Goal: Task Accomplishment & Management: Use online tool/utility

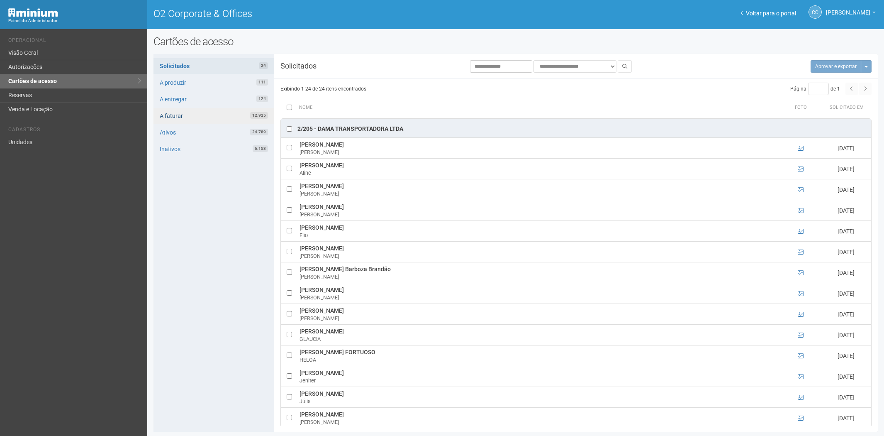
scroll to position [1, 0]
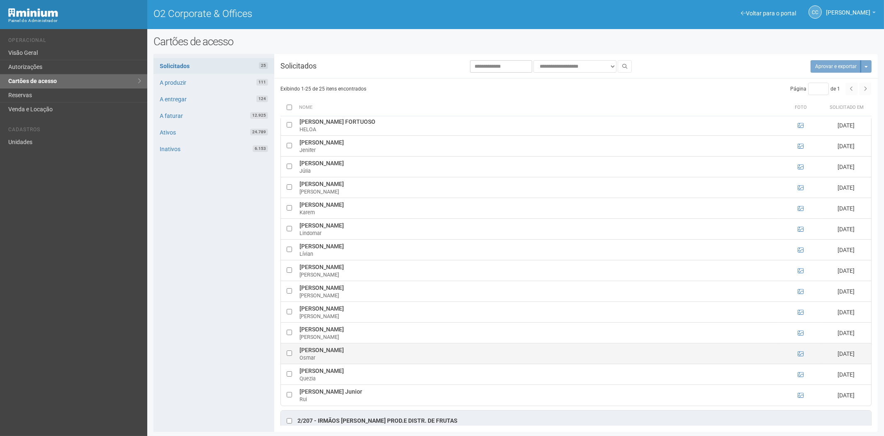
scroll to position [260, 0]
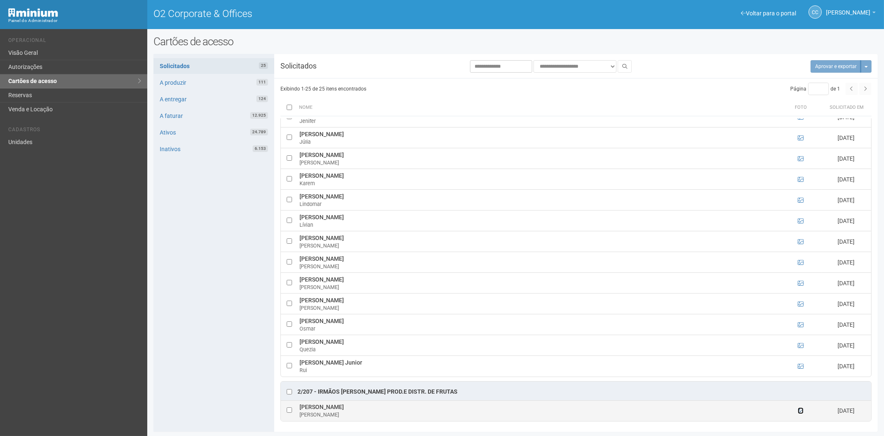
click at [799, 412] on icon at bounding box center [801, 410] width 6 height 6
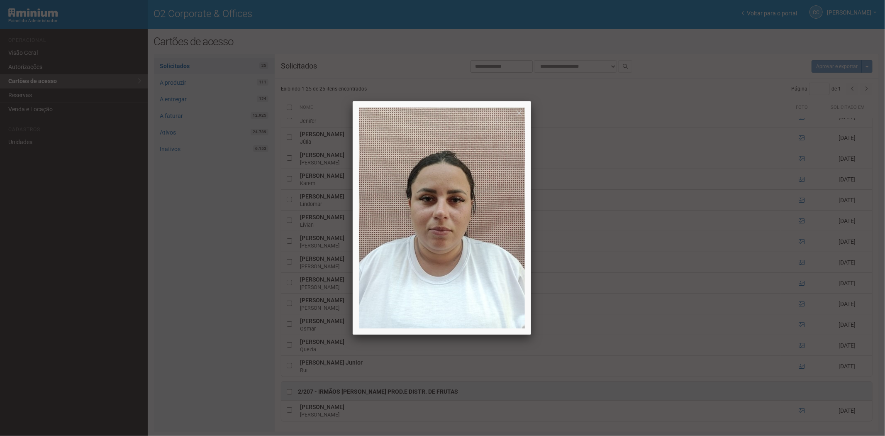
click at [234, 309] on div at bounding box center [442, 218] width 885 height 436
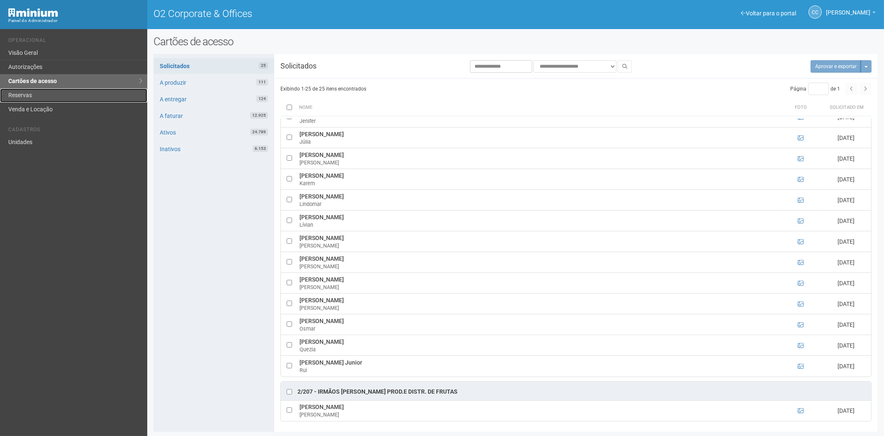
click at [55, 95] on link "Reservas" at bounding box center [73, 95] width 147 height 14
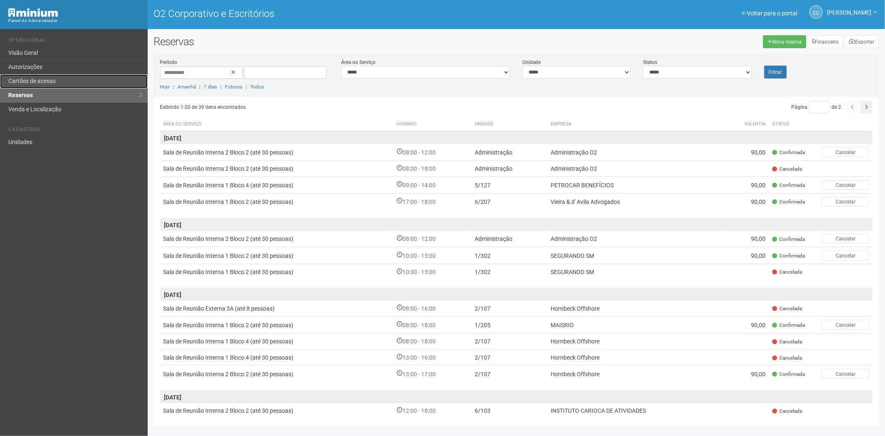
click at [59, 78] on link "Cartões de acesso" at bounding box center [74, 81] width 148 height 14
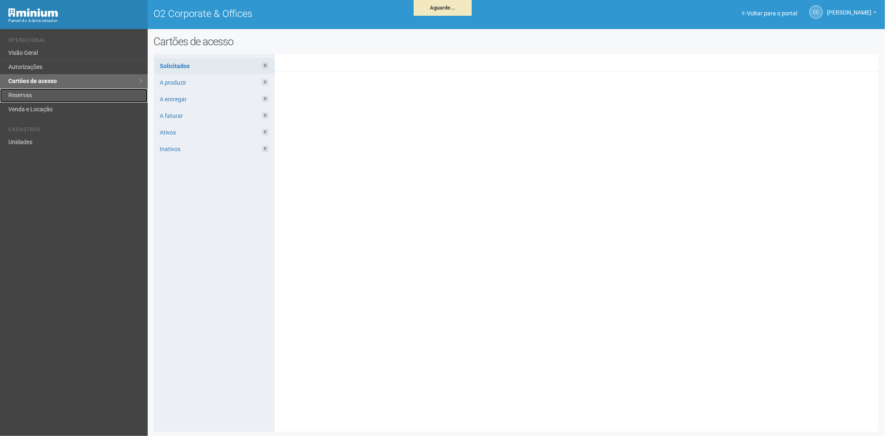
drag, startPoint x: 25, startPoint y: 93, endPoint x: 37, endPoint y: 100, distance: 14.2
click at [25, 93] on link "Reservas" at bounding box center [74, 95] width 148 height 14
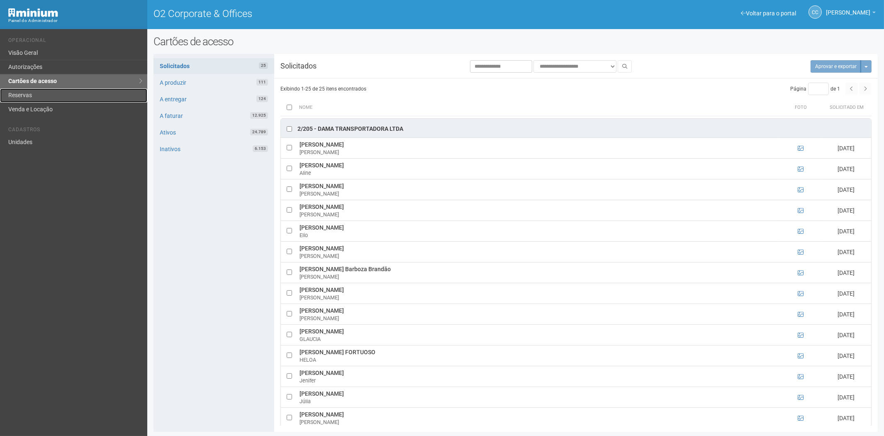
click at [44, 96] on link "Reservas" at bounding box center [73, 95] width 147 height 14
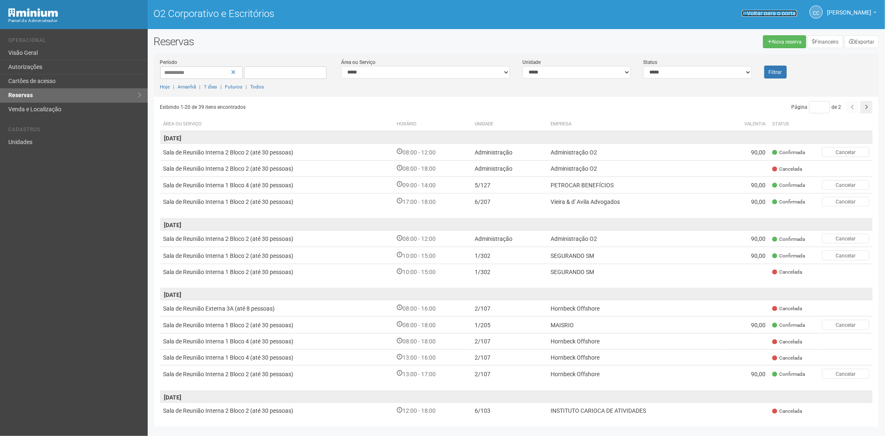
click at [751, 12] on font "Voltar para o portal" at bounding box center [772, 13] width 50 height 7
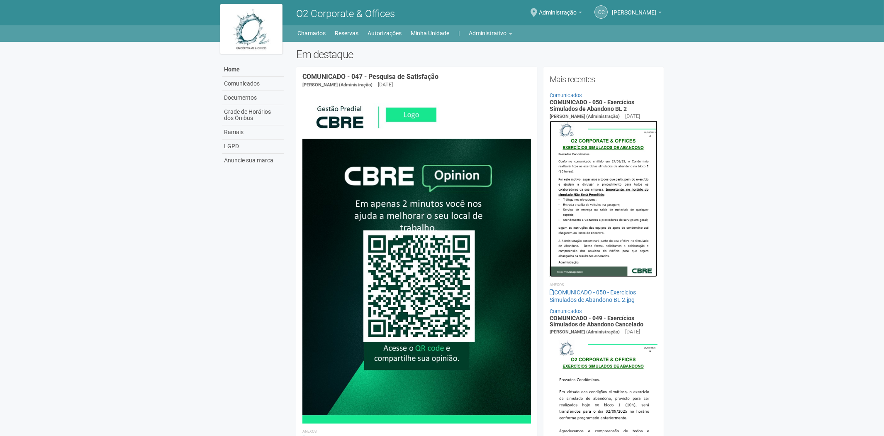
click at [628, 194] on img at bounding box center [604, 198] width 108 height 156
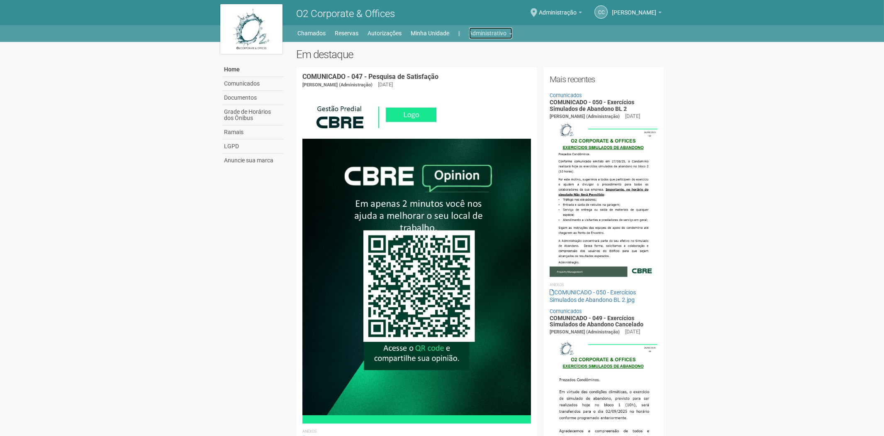
click at [496, 32] on link "Administrativo" at bounding box center [490, 33] width 43 height 12
click at [476, 61] on link "Cartões de acesso" at bounding box center [479, 65] width 71 height 15
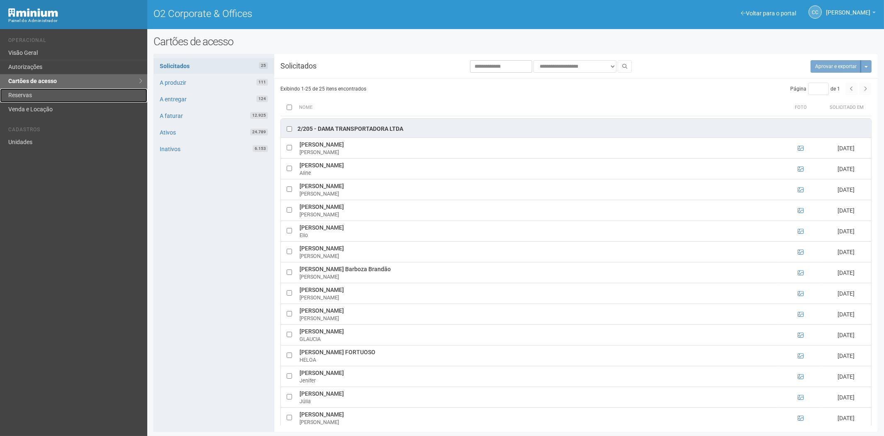
click at [43, 97] on link "Reservas" at bounding box center [73, 95] width 147 height 14
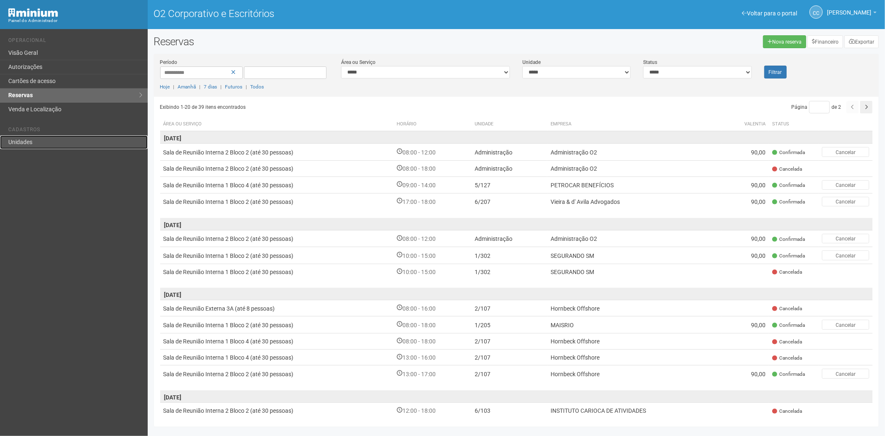
click at [24, 138] on link "Unidades" at bounding box center [74, 142] width 148 height 14
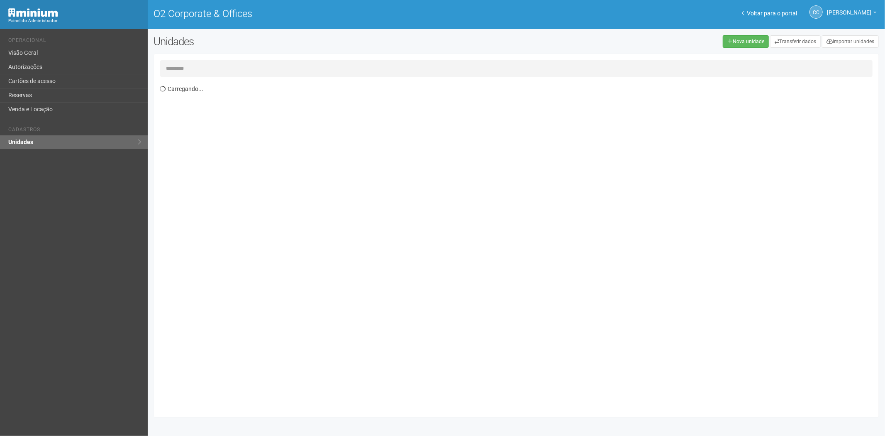
click at [195, 63] on input "text" at bounding box center [516, 68] width 713 height 17
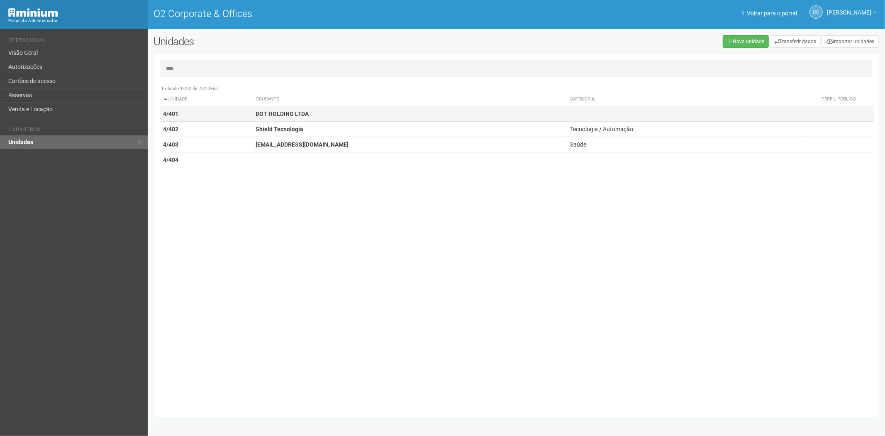
type input "****"
click at [222, 117] on td "4/401" at bounding box center [206, 113] width 93 height 15
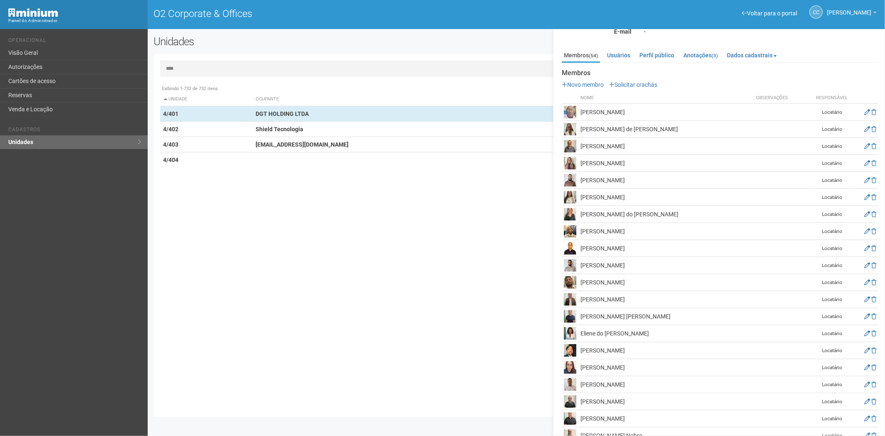
scroll to position [92, 0]
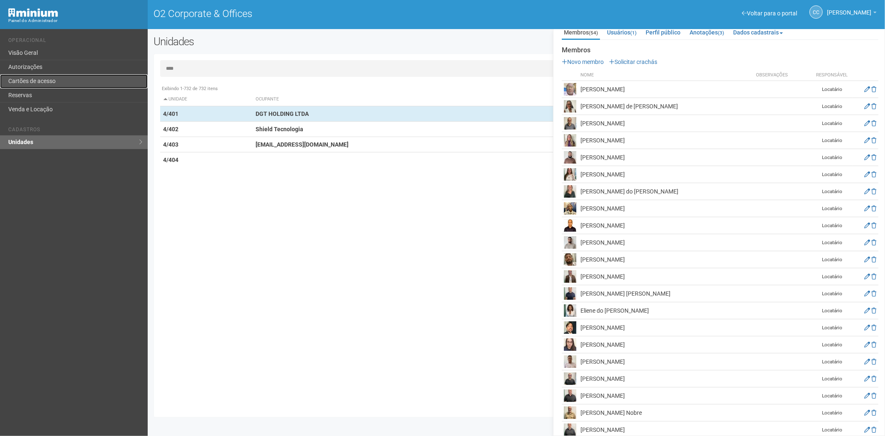
click at [52, 79] on link "Cartões de acesso" at bounding box center [74, 81] width 148 height 14
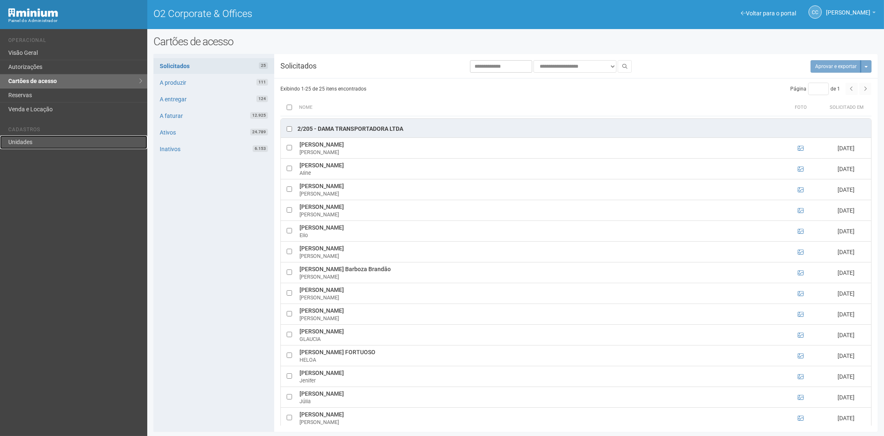
click at [60, 140] on link "Unidades" at bounding box center [73, 142] width 147 height 14
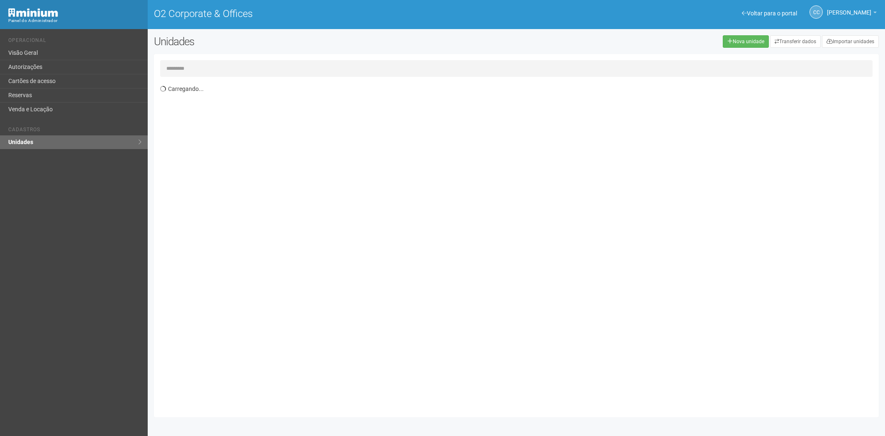
click at [247, 65] on input "text" at bounding box center [516, 68] width 713 height 17
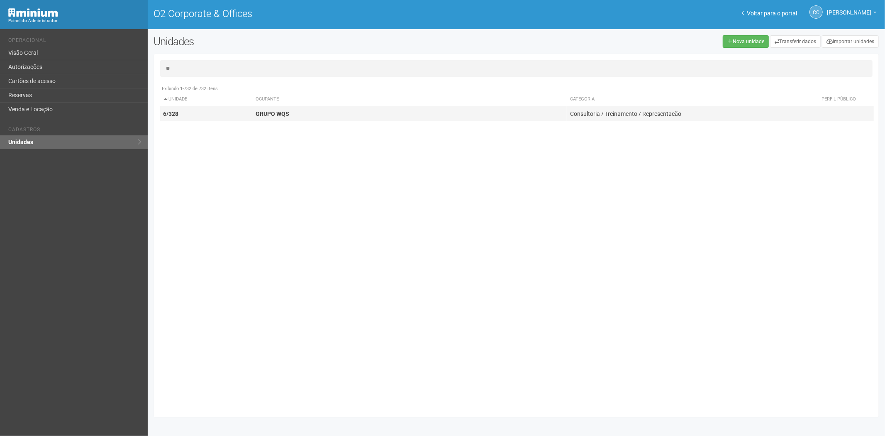
type input "**"
drag, startPoint x: 312, startPoint y: 120, endPoint x: 316, endPoint y: 119, distance: 4.2
click at [315, 119] on div "Exibindo 1-732 de 732 itens Unidade Ocupante Categoria Perfil público 1/101 FAR…" at bounding box center [519, 246] width 719 height 330
click at [314, 117] on td "GRUPO WQS" at bounding box center [409, 113] width 314 height 15
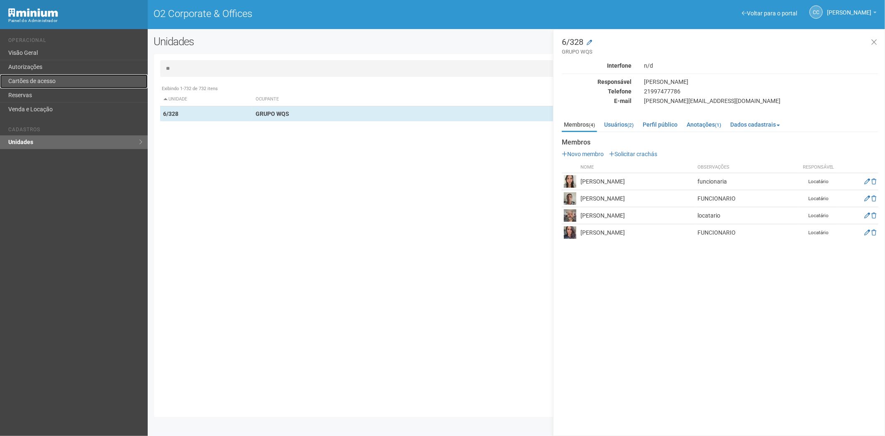
click at [19, 79] on link "Cartões de acesso" at bounding box center [74, 81] width 148 height 14
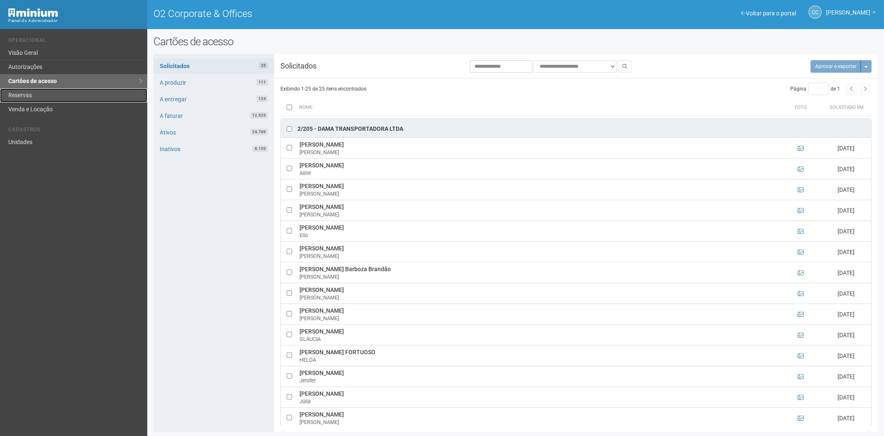
click at [25, 94] on link "Reservas" at bounding box center [73, 95] width 147 height 14
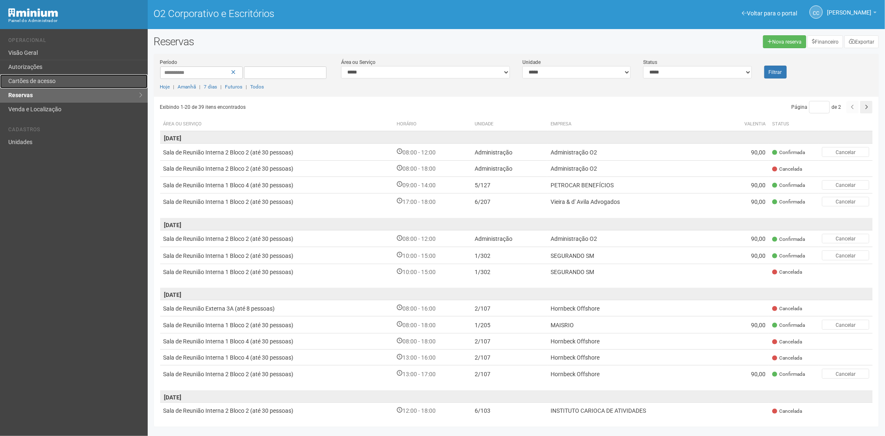
click at [60, 77] on link "Cartões de acesso" at bounding box center [74, 81] width 148 height 14
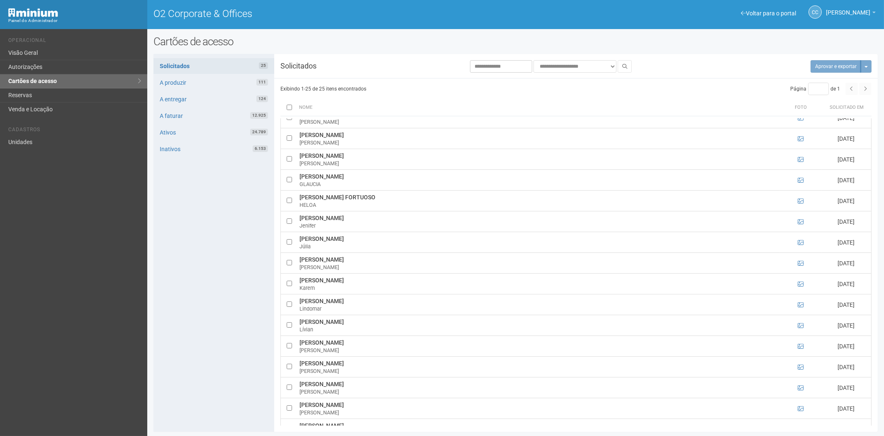
scroll to position [260, 0]
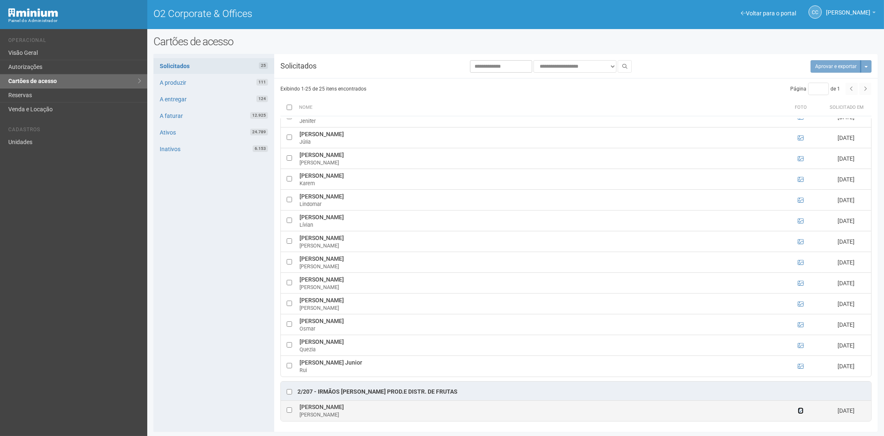
click at [798, 407] on link at bounding box center [801, 410] width 6 height 7
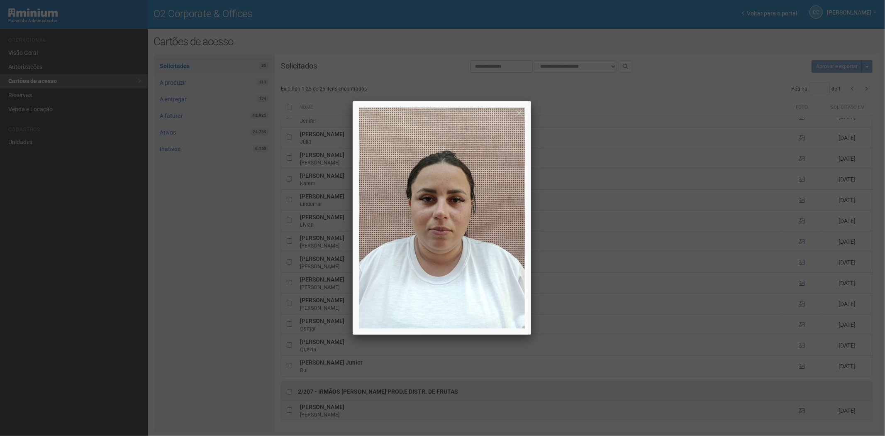
drag, startPoint x: 798, startPoint y: 407, endPoint x: 514, endPoint y: 435, distance: 285.9
click at [797, 408] on div at bounding box center [442, 218] width 885 height 436
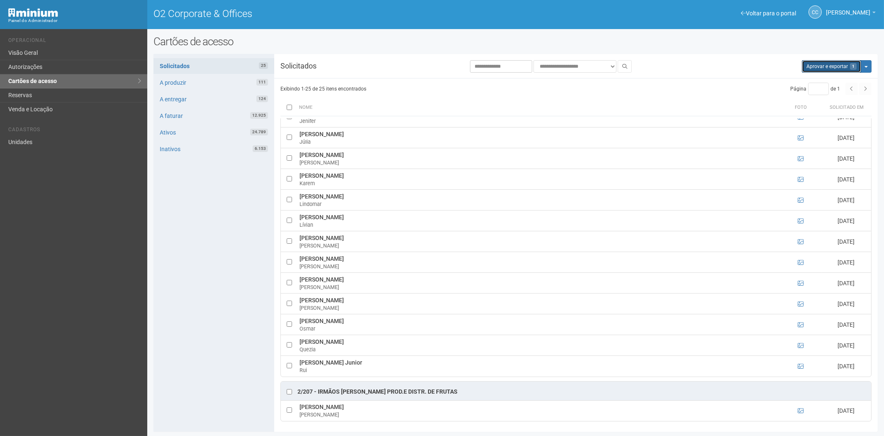
drag, startPoint x: 830, startPoint y: 70, endPoint x: 484, endPoint y: 44, distance: 346.9
click at [830, 71] on button "Aprovar e exportar 1" at bounding box center [831, 66] width 59 height 12
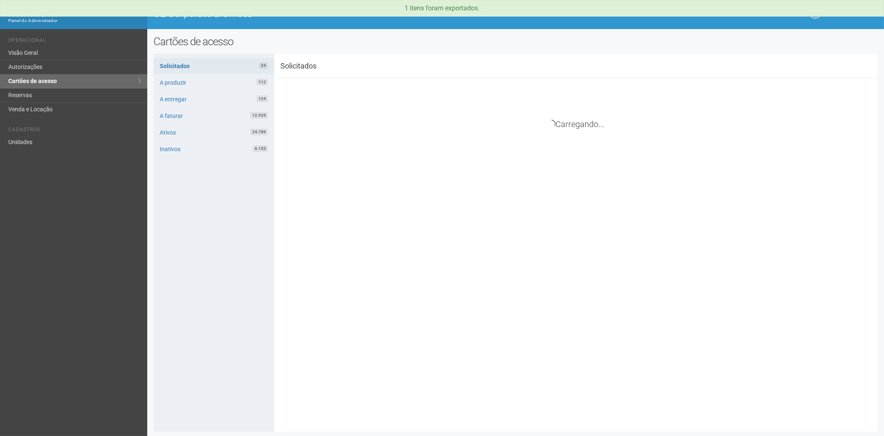
scroll to position [215, 0]
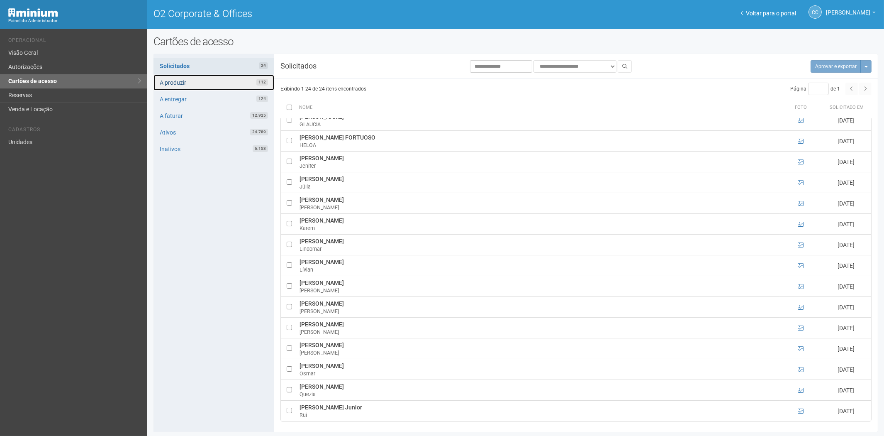
click at [247, 80] on link "A produzir 112" at bounding box center [213, 83] width 121 height 16
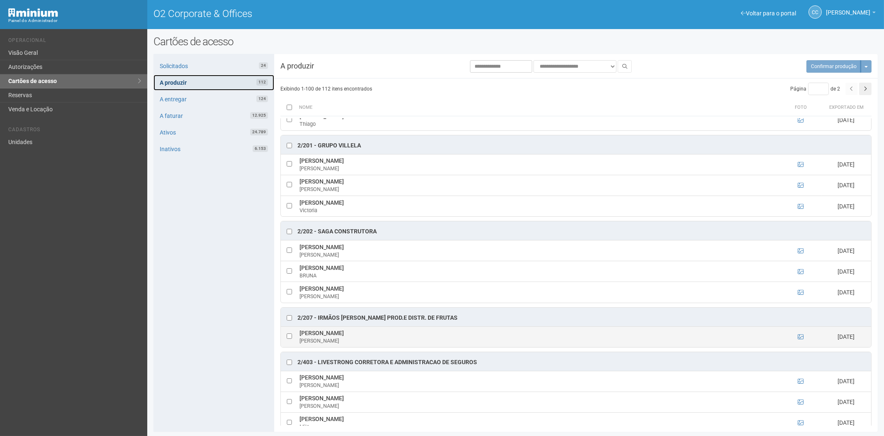
scroll to position [307, 0]
click at [801, 339] on icon at bounding box center [801, 336] width 6 height 6
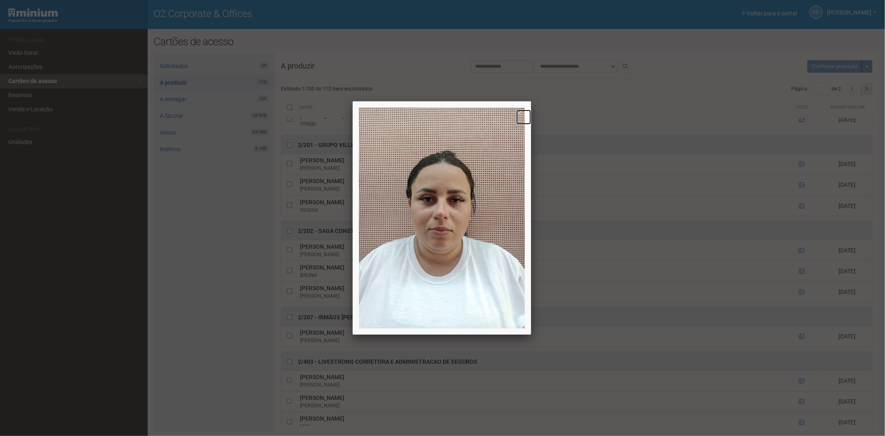
click at [519, 112] on link at bounding box center [523, 117] width 15 height 15
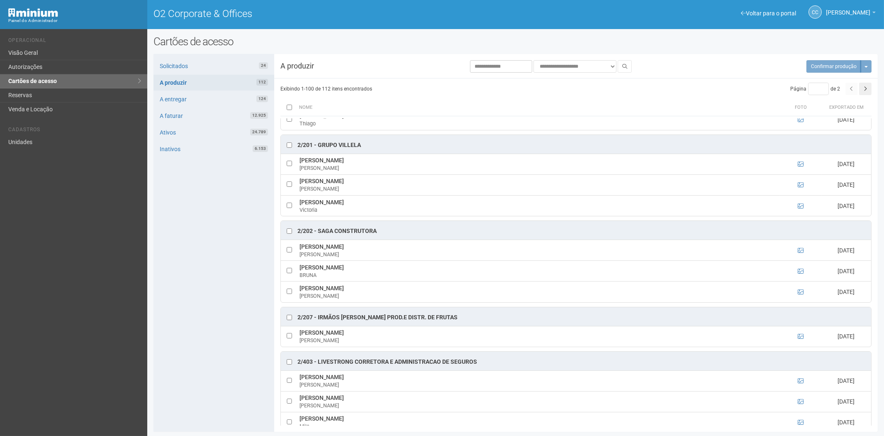
drag, startPoint x: 185, startPoint y: 225, endPoint x: 164, endPoint y: 5, distance: 221.2
click at [187, 212] on div "Solicitados 24 A produzir 112 A entregar 124 A faturar 12.925 Ativos 24.789 Ina…" at bounding box center [213, 243] width 121 height 378
click at [54, 97] on link "Reservas" at bounding box center [73, 95] width 147 height 14
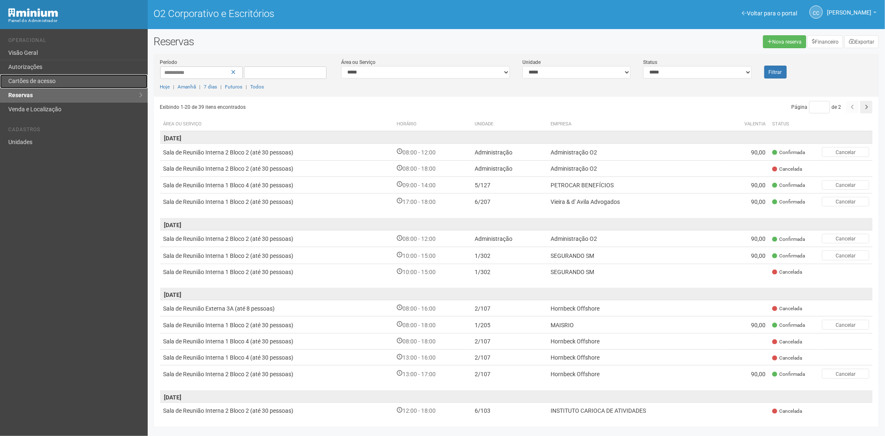
click at [34, 78] on font "Cartões de acesso" at bounding box center [31, 81] width 47 height 7
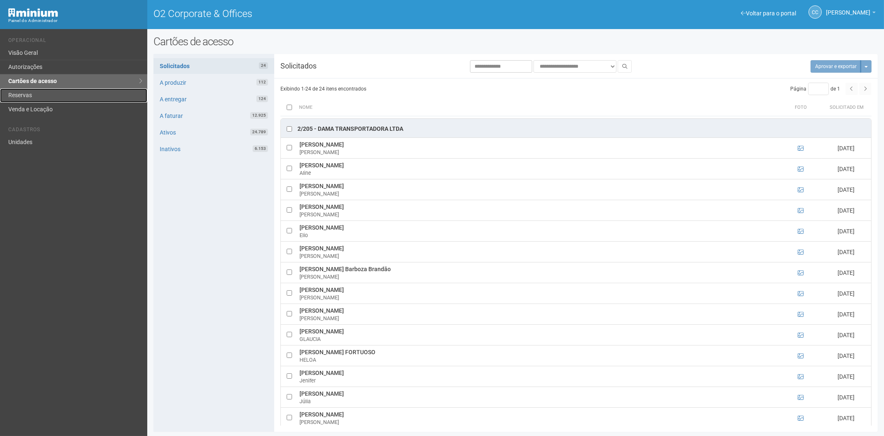
click at [27, 93] on link "Reservas" at bounding box center [73, 95] width 147 height 14
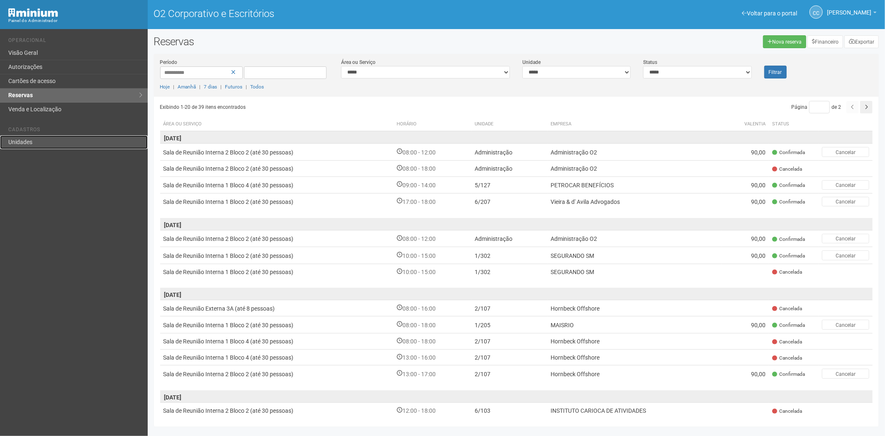
click at [27, 139] on font "Unidades" at bounding box center [20, 142] width 24 height 7
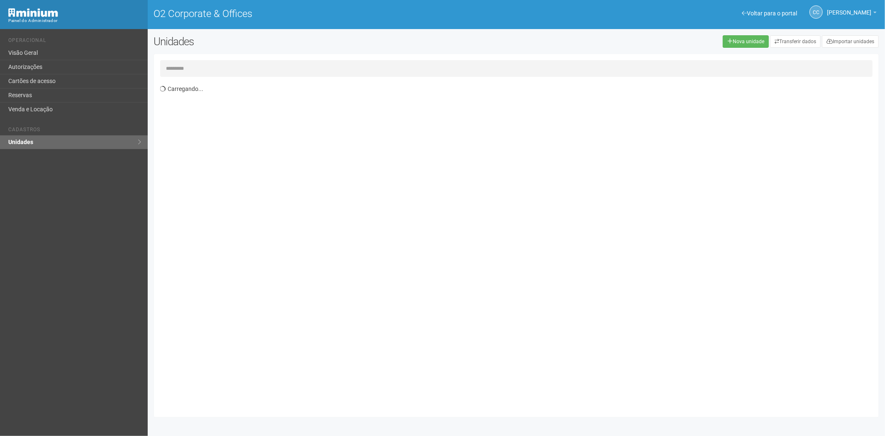
click at [185, 69] on input "text" at bounding box center [516, 68] width 713 height 17
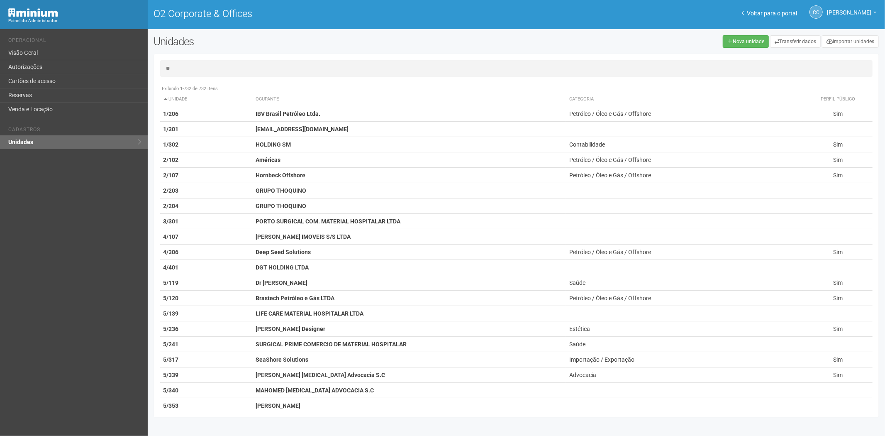
type input "*"
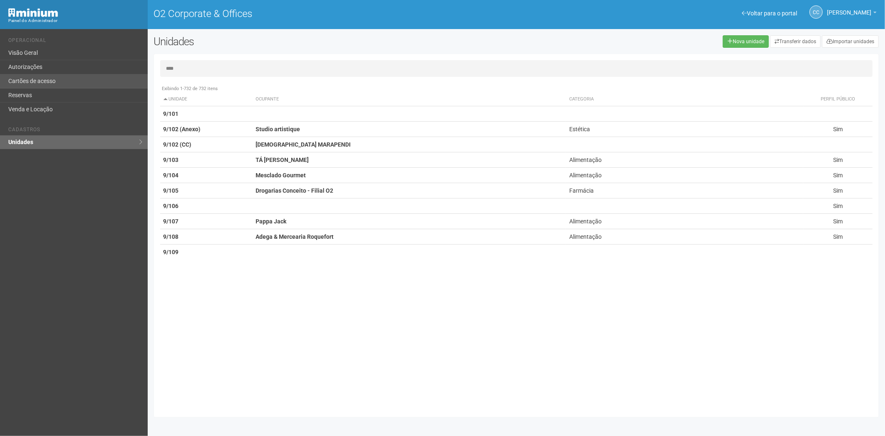
type input "****"
click at [60, 75] on link "Cartões de acesso" at bounding box center [74, 81] width 148 height 14
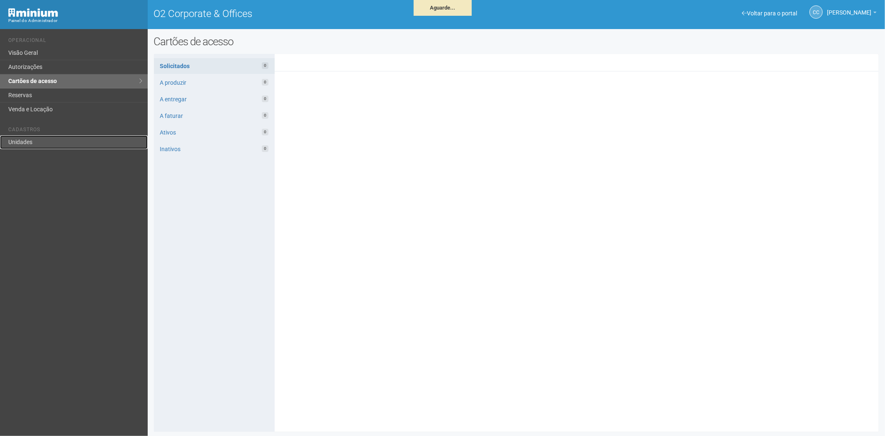
click at [37, 144] on link "Unidades" at bounding box center [74, 142] width 148 height 14
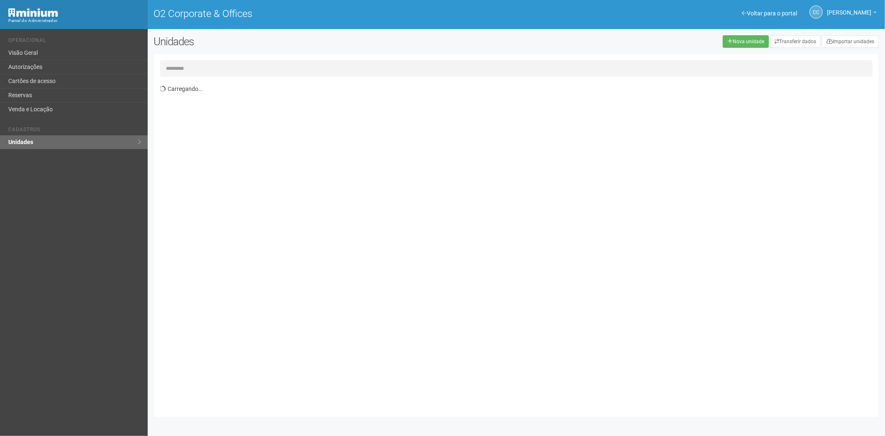
click at [177, 65] on input "text" at bounding box center [516, 68] width 713 height 17
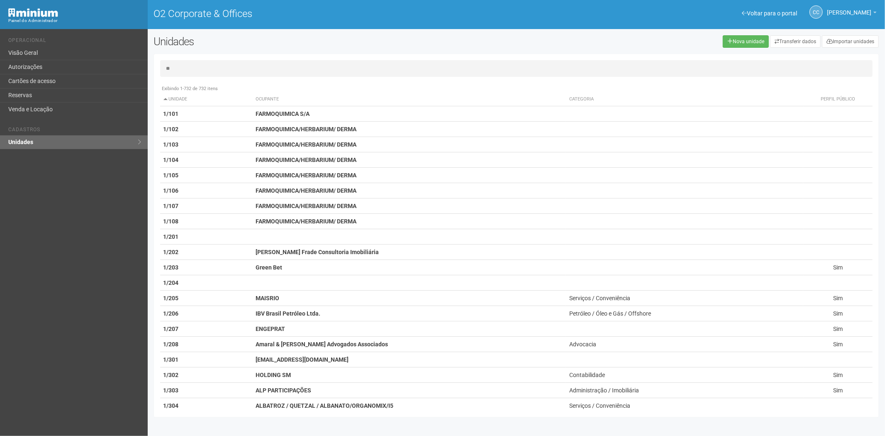
type input "***"
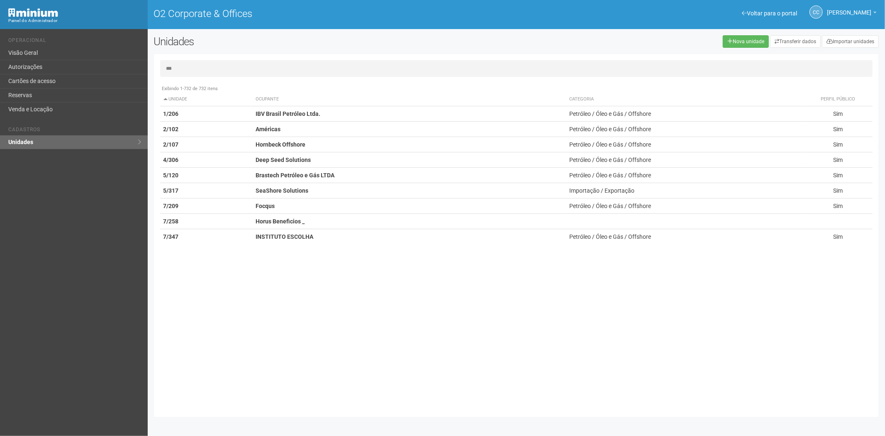
click at [187, 67] on input "***" at bounding box center [516, 68] width 713 height 17
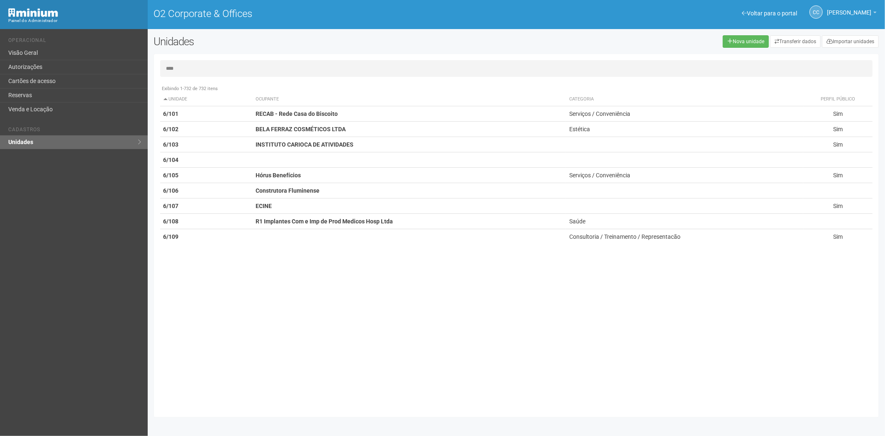
type input "****"
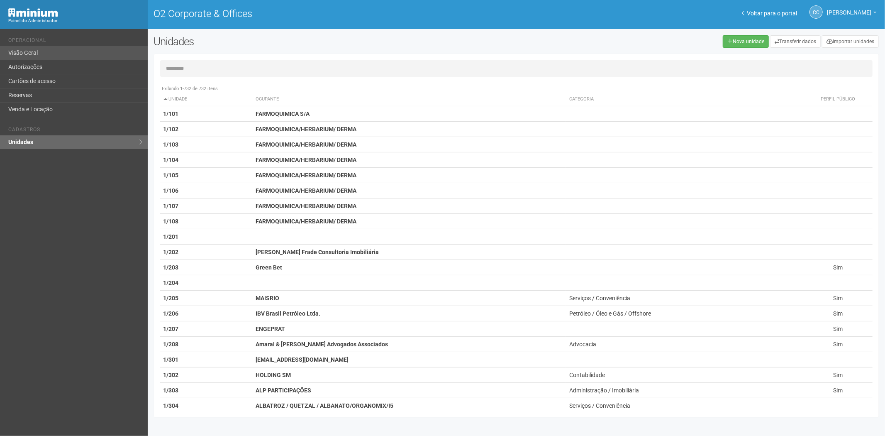
click at [94, 43] on ul "Operacional Visão Geral Autorizações Cartões de acesso Reservas Venda e Locação" at bounding box center [74, 73] width 133 height 85
click at [70, 78] on link "Cartões de acesso" at bounding box center [74, 81] width 148 height 14
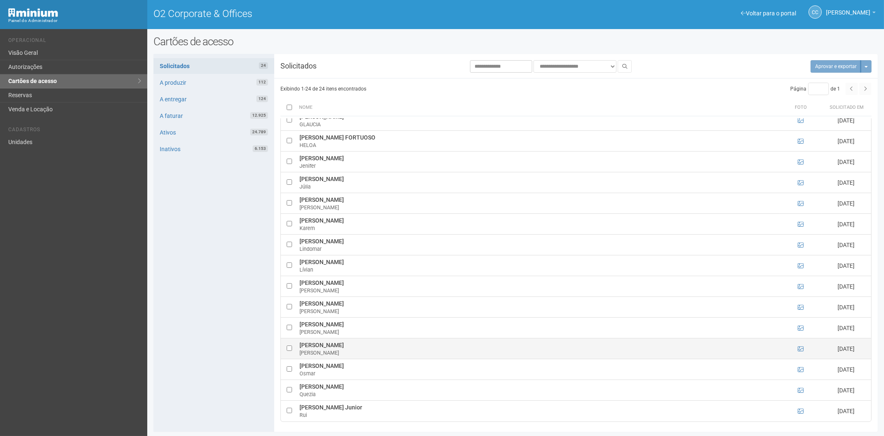
scroll to position [1, 0]
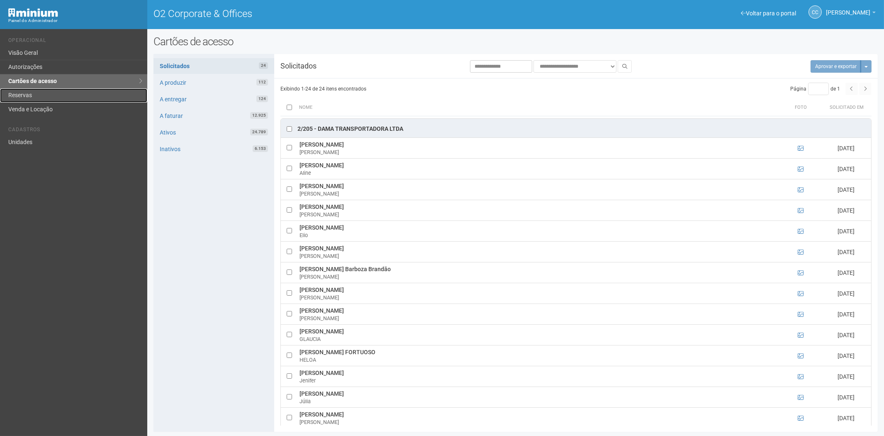
click at [41, 95] on link "Reservas" at bounding box center [73, 95] width 147 height 14
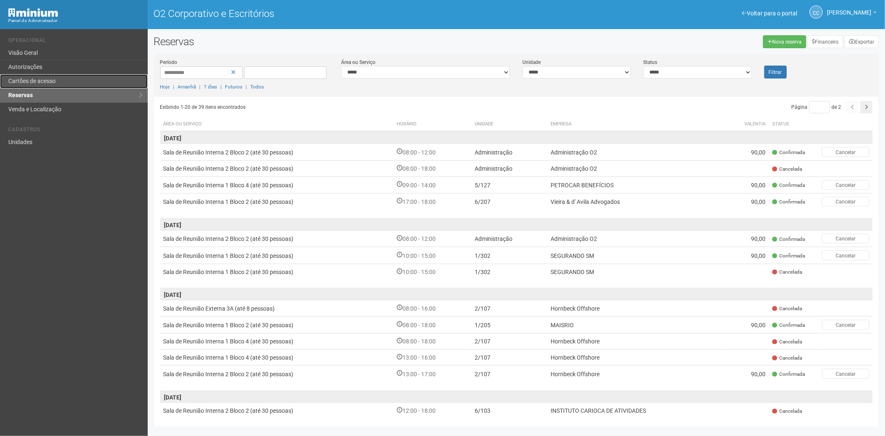
click at [51, 81] on font "Cartões de acesso" at bounding box center [31, 81] width 47 height 7
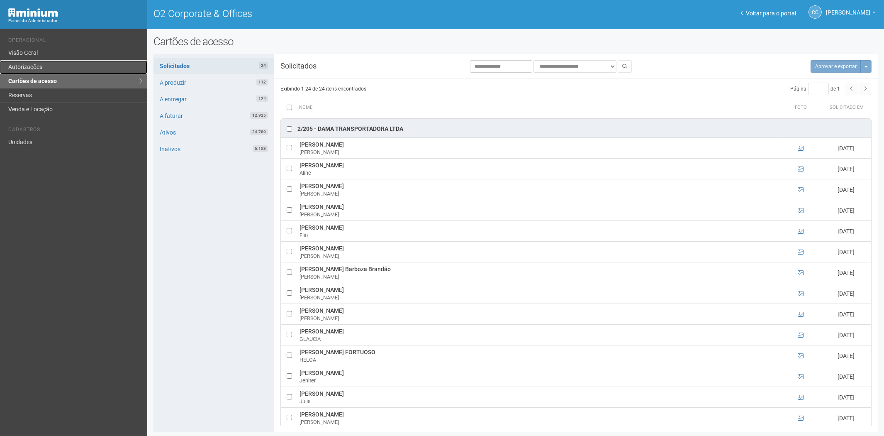
click at [39, 61] on link "Autorizações" at bounding box center [73, 67] width 147 height 14
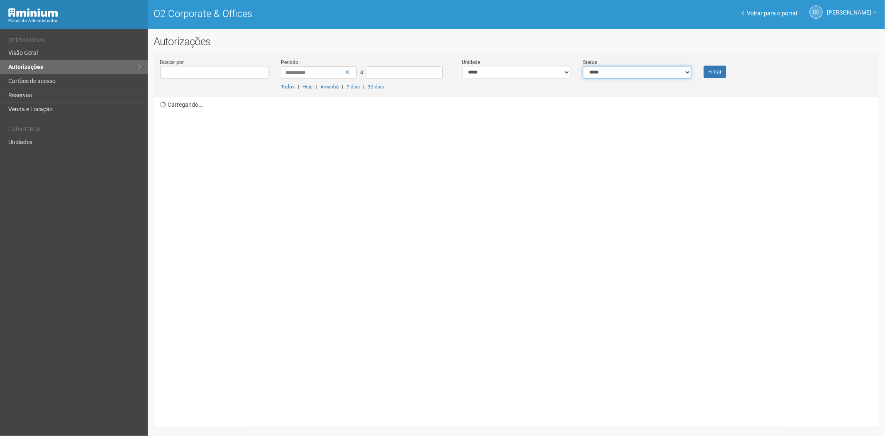
click at [616, 77] on select "**********" at bounding box center [637, 72] width 108 height 12
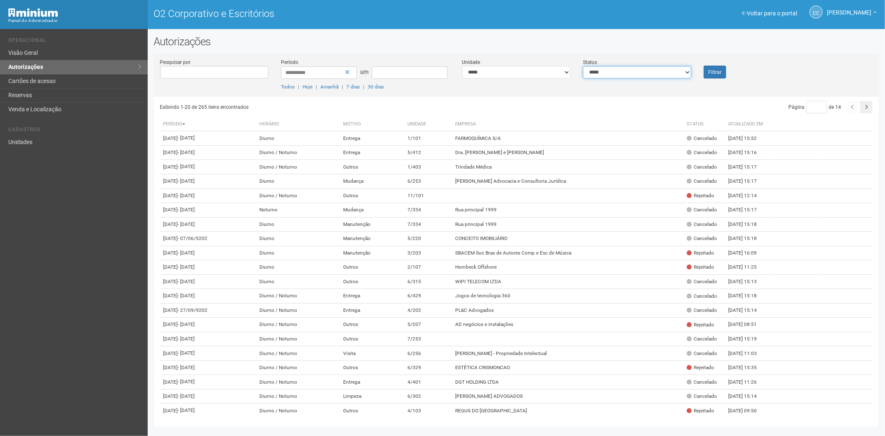
select select "*"
click at [583, 66] on select "**********" at bounding box center [637, 72] width 108 height 12
drag, startPoint x: 714, startPoint y: 72, endPoint x: 644, endPoint y: 111, distance: 80.2
click at [714, 72] on font "Filtrar" at bounding box center [714, 72] width 13 height 6
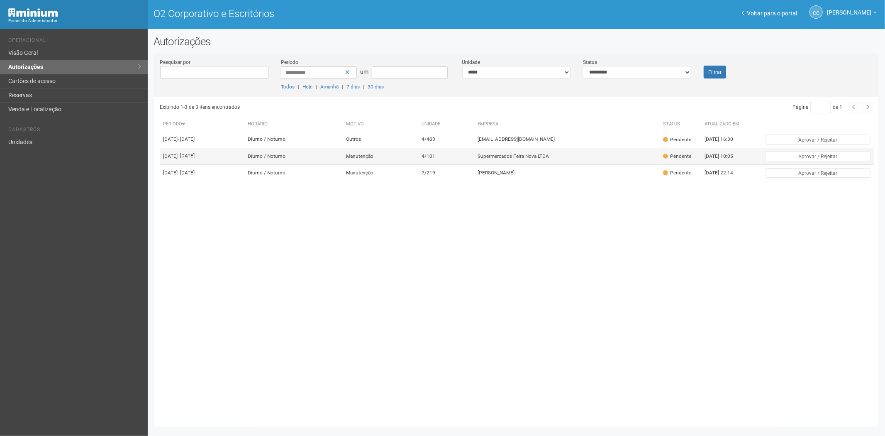
click at [474, 164] on td "4/101" at bounding box center [446, 156] width 56 height 17
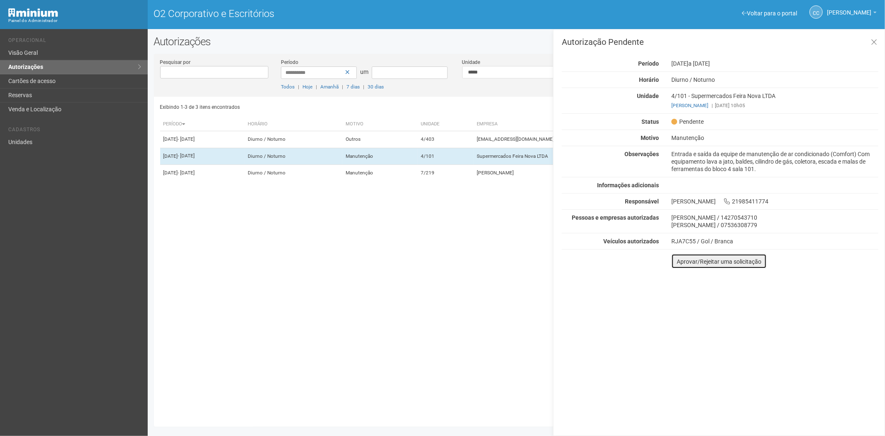
click at [682, 265] on button "Aprovar/Rejeitar uma solicitação" at bounding box center [718, 260] width 95 height 15
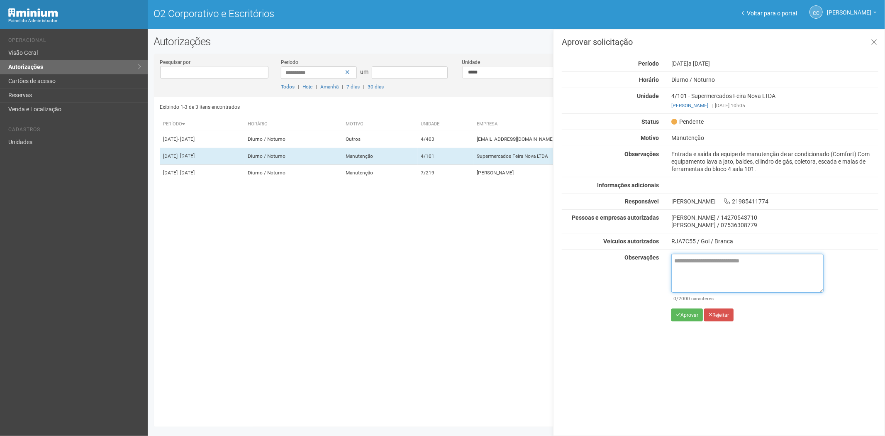
click at [692, 267] on textarea at bounding box center [747, 272] width 152 height 39
paste textarea "**********"
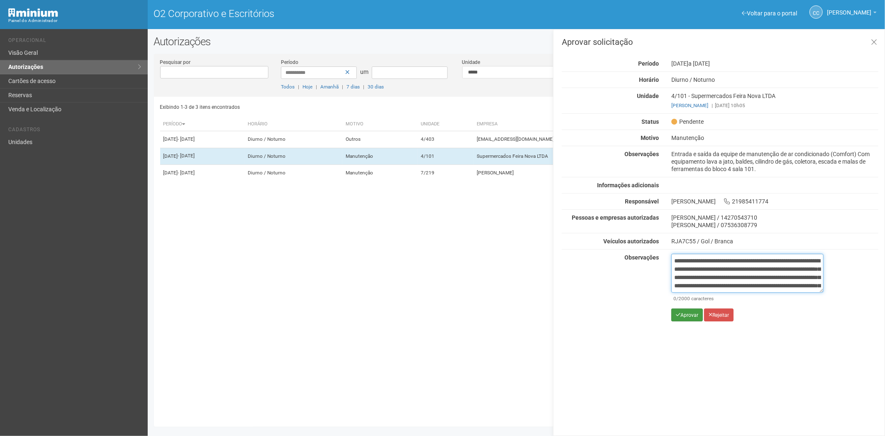
scroll to position [46, 0]
type textarea "**********"
click at [677, 315] on icon "submit" at bounding box center [678, 314] width 5 height 5
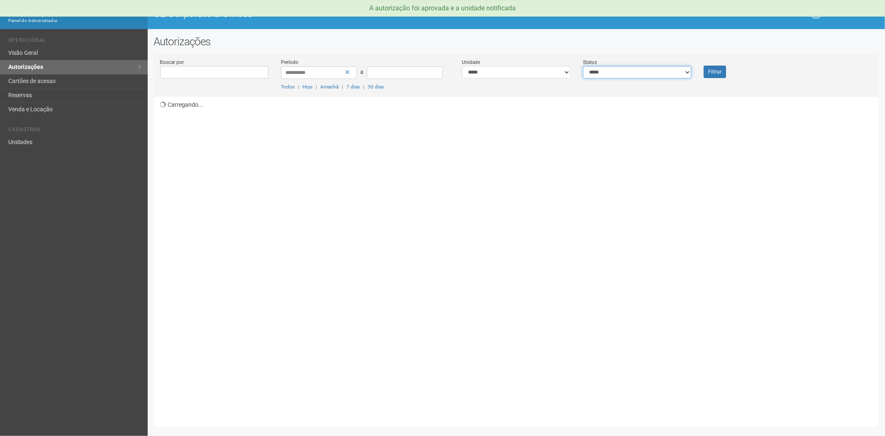
click at [647, 75] on select "**********" at bounding box center [637, 72] width 108 height 12
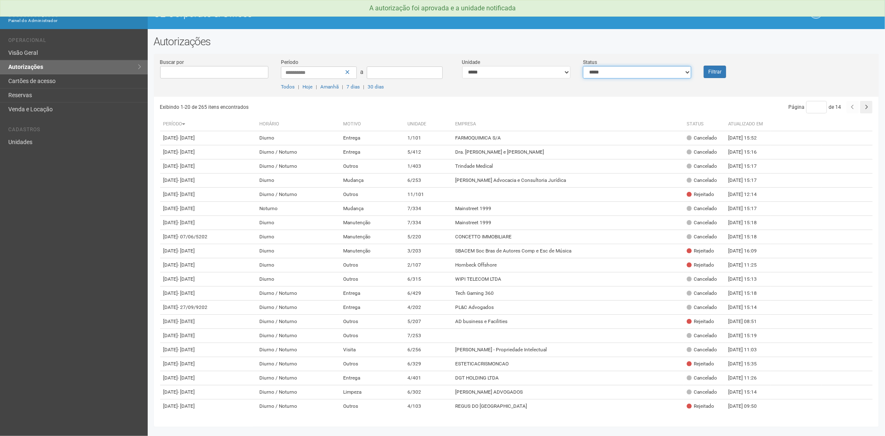
select select "*"
click at [583, 66] on select "**********" at bounding box center [637, 72] width 108 height 12
click at [716, 71] on button "Filtrar" at bounding box center [715, 72] width 22 height 12
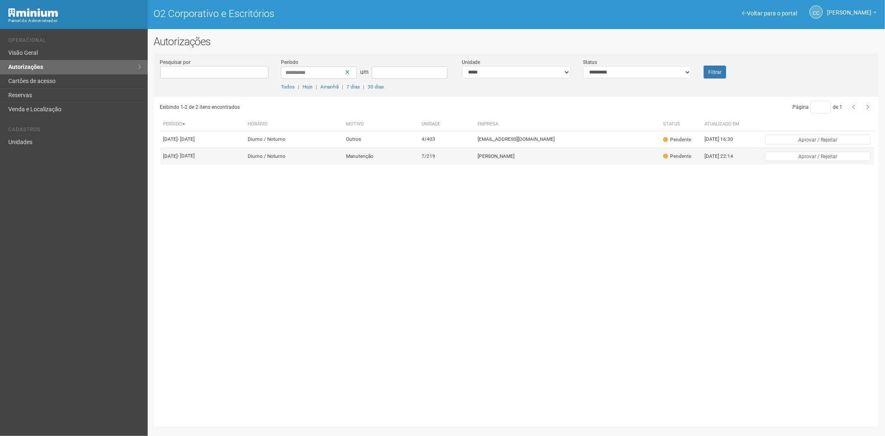
click at [474, 164] on td "7/219" at bounding box center [446, 156] width 56 height 17
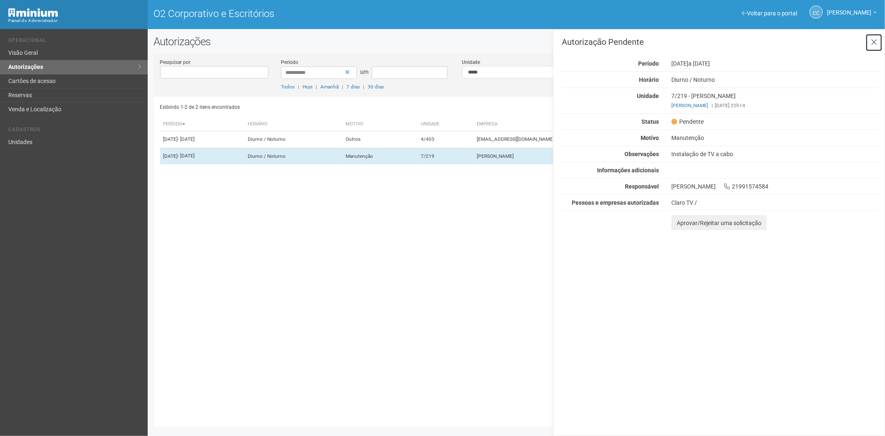
click at [872, 40] on icon at bounding box center [874, 42] width 6 height 8
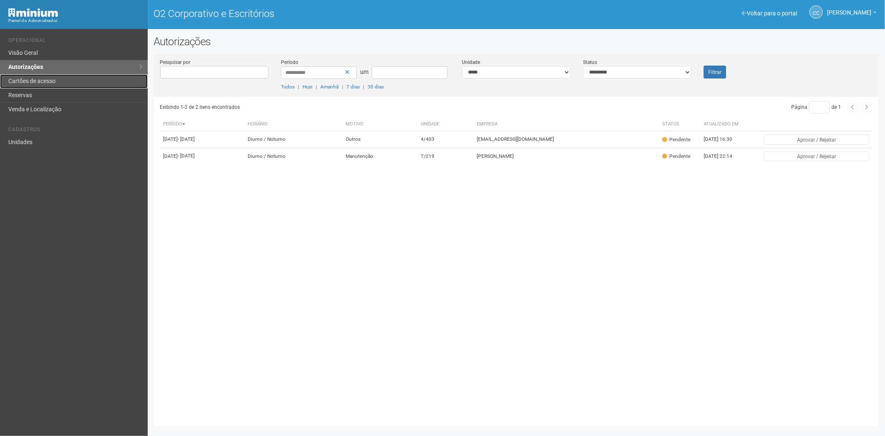
click at [38, 84] on font "Cartões de acesso" at bounding box center [31, 81] width 47 height 7
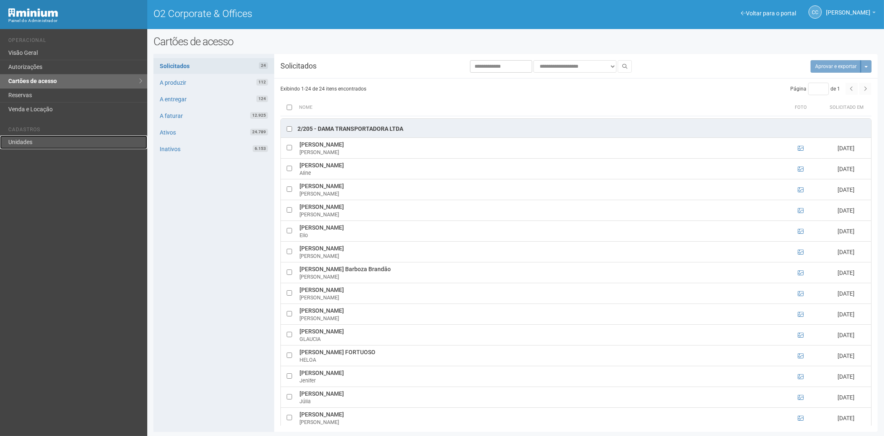
click at [36, 140] on link "Unidades" at bounding box center [73, 142] width 147 height 14
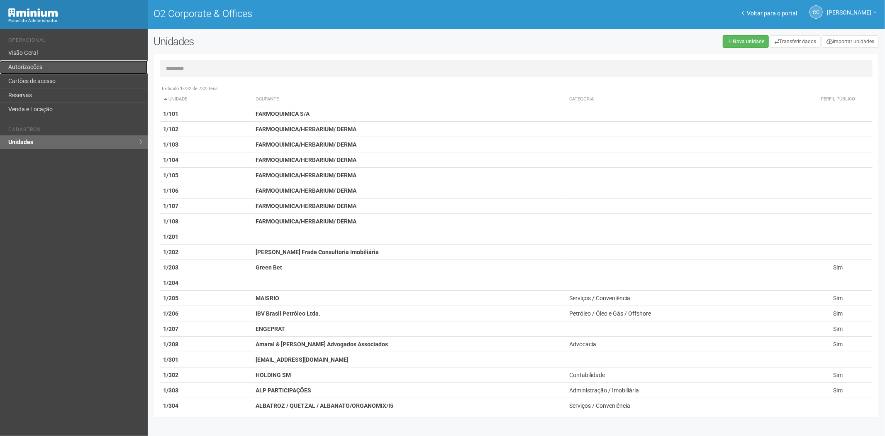
click at [31, 69] on link "Autorizações" at bounding box center [74, 67] width 148 height 14
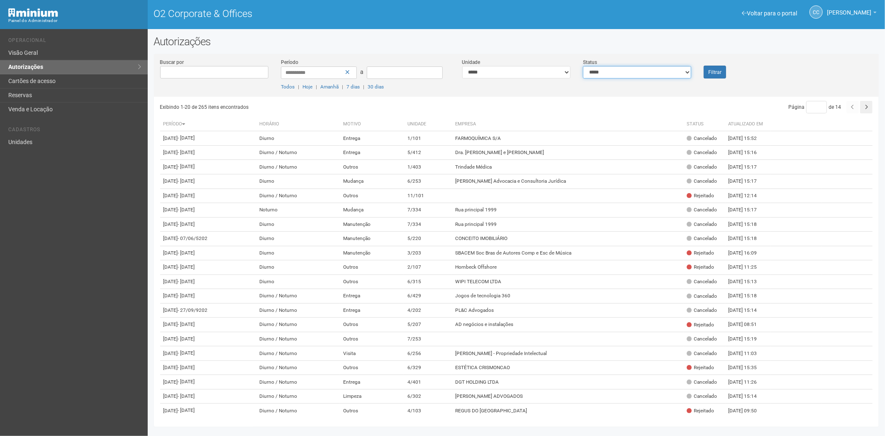
click at [629, 72] on select "**********" at bounding box center [637, 72] width 108 height 12
click at [475, 68] on select "**********" at bounding box center [516, 72] width 108 height 12
select select "**********"
click at [717, 71] on font "Filtrar" at bounding box center [714, 72] width 13 height 6
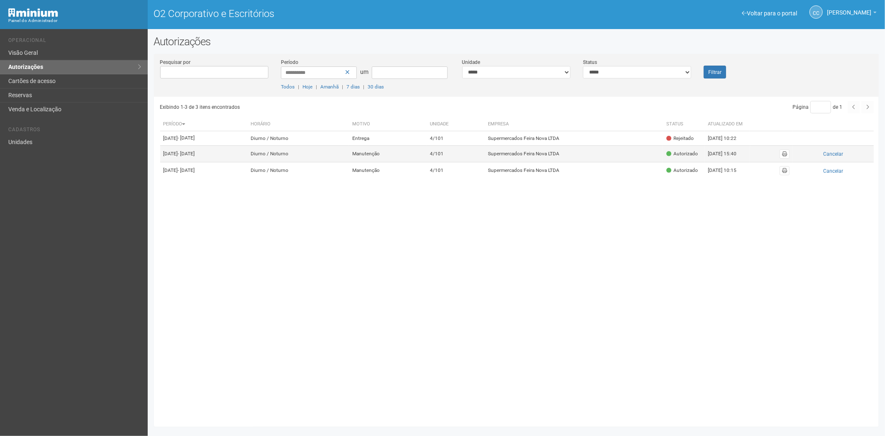
click at [699, 162] on td "Autorizado" at bounding box center [683, 153] width 41 height 17
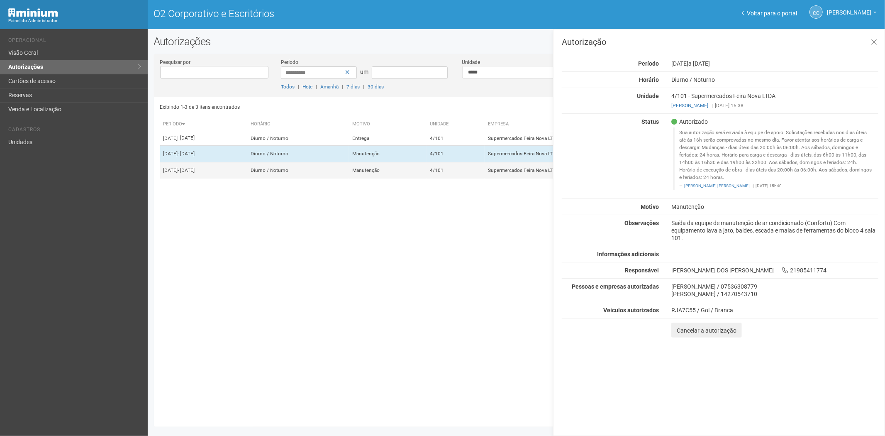
click at [444, 173] on font "4/101" at bounding box center [437, 171] width 14 height 6
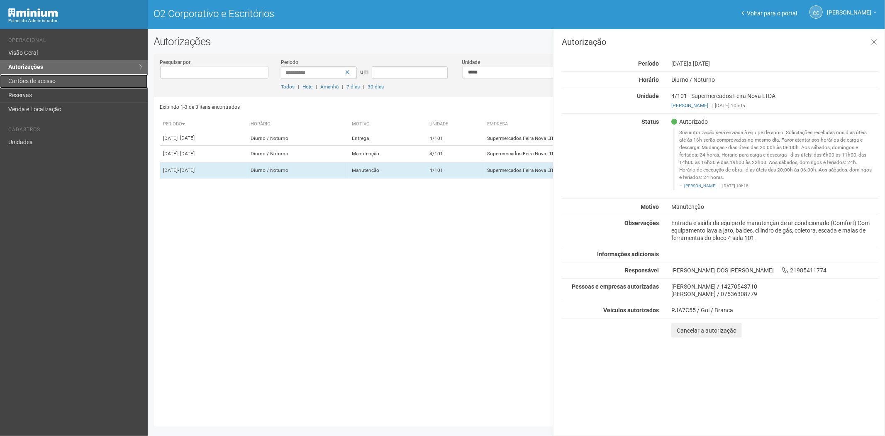
click at [56, 78] on font "Cartões de acesso" at bounding box center [31, 81] width 47 height 7
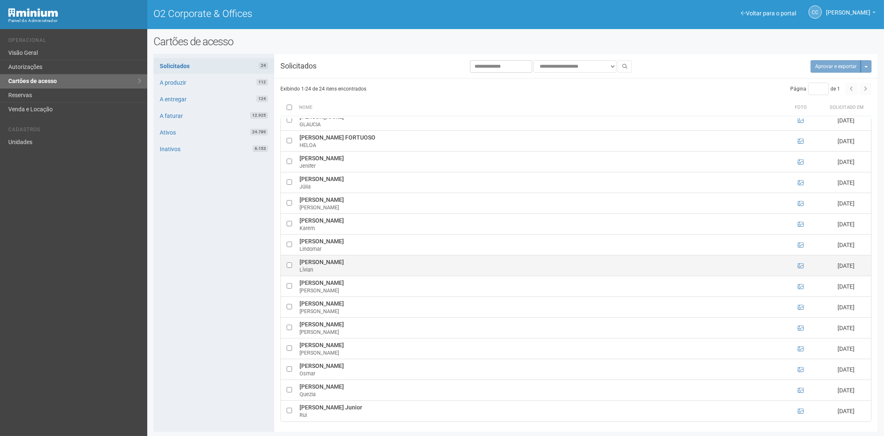
scroll to position [1, 0]
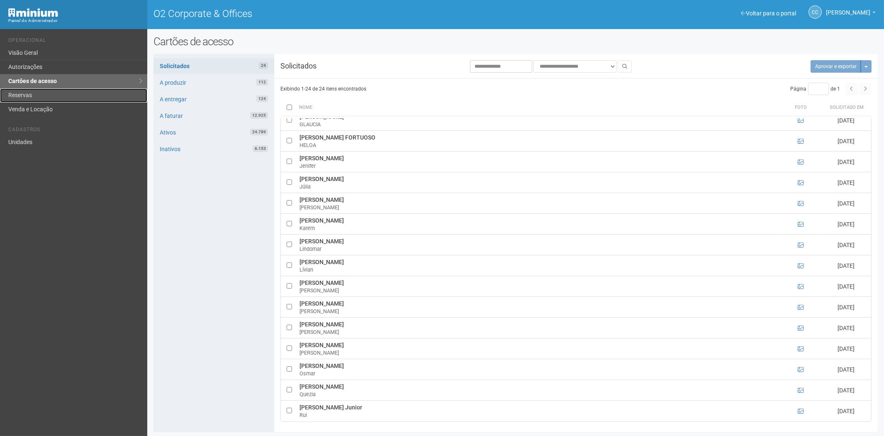
click at [35, 93] on link "Reservas" at bounding box center [73, 95] width 147 height 14
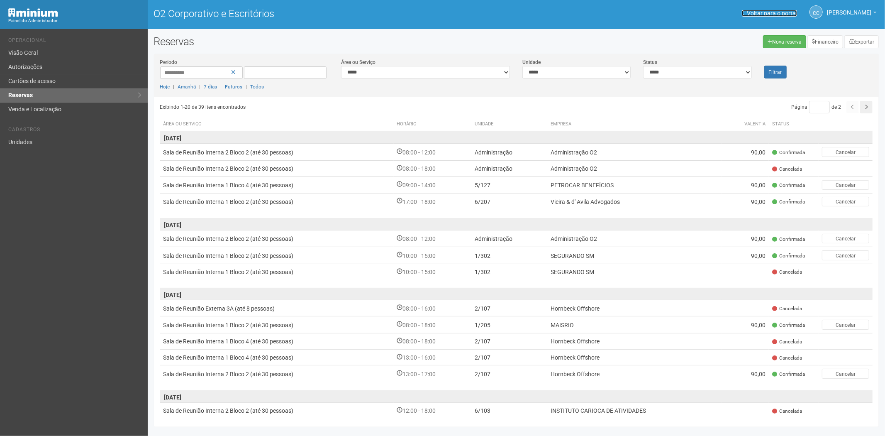
click at [747, 10] on font "Voltar para o portal" at bounding box center [772, 13] width 50 height 7
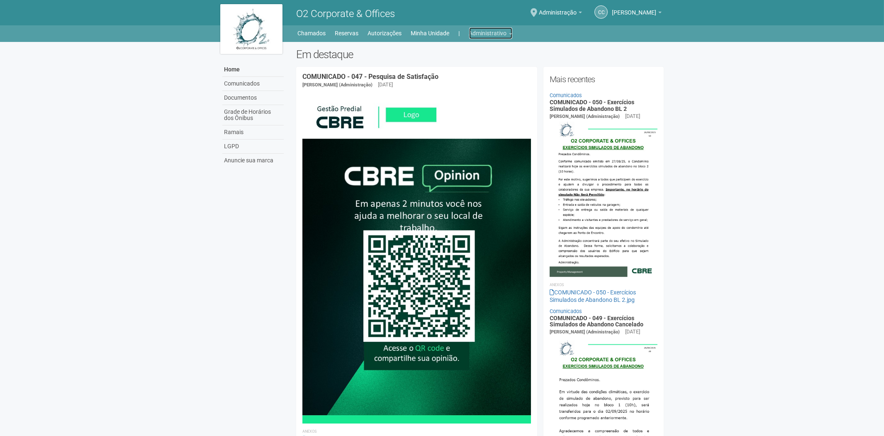
click at [491, 28] on link "Administrativo" at bounding box center [490, 33] width 43 height 12
click at [458, 60] on link "Cartões de acesso" at bounding box center [479, 65] width 71 height 15
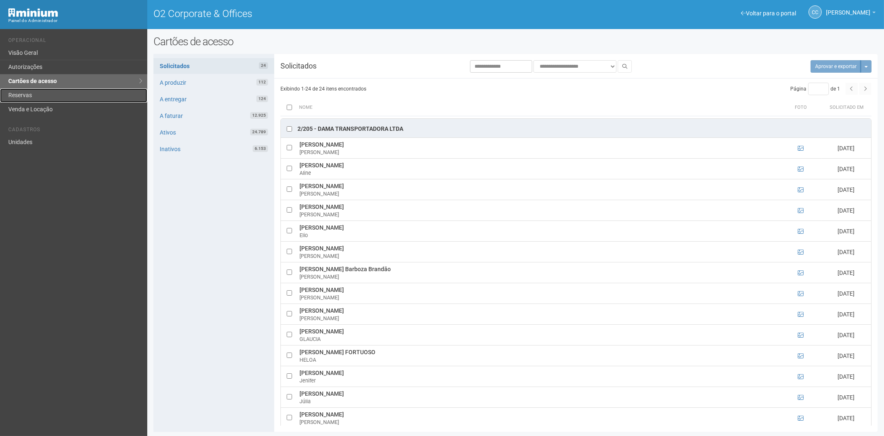
click at [44, 96] on link "Reservas" at bounding box center [73, 95] width 147 height 14
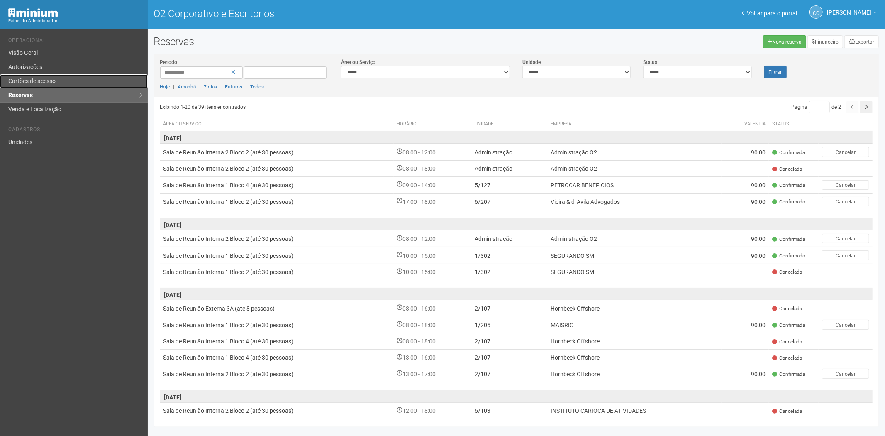
click at [55, 81] on font "Cartões de acesso" at bounding box center [31, 81] width 47 height 7
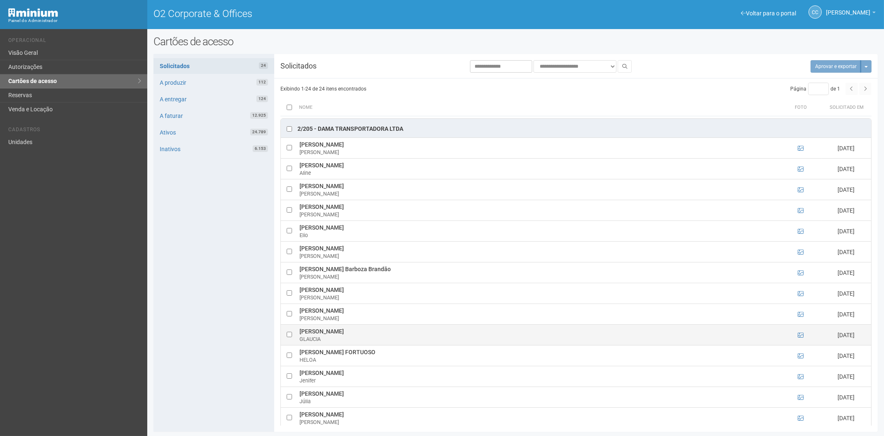
scroll to position [46, 0]
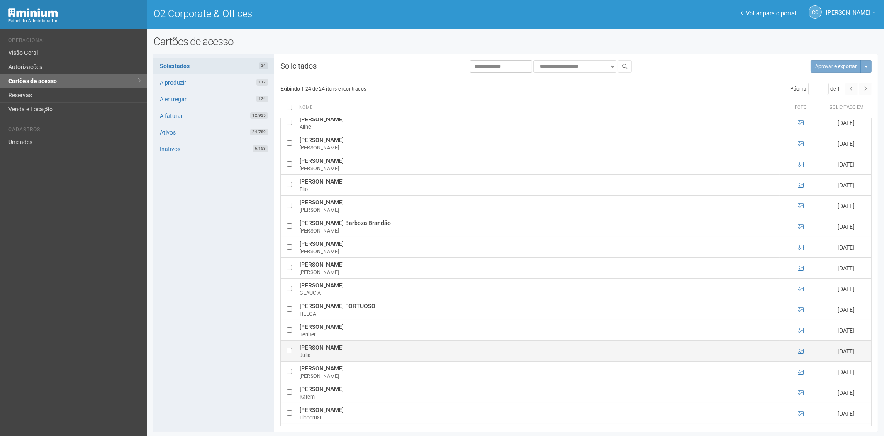
drag, startPoint x: 299, startPoint y: 348, endPoint x: 376, endPoint y: 353, distance: 77.3
click at [376, 353] on td "[PERSON_NAME]" at bounding box center [538, 351] width 482 height 21
copy td "Júlia Ferreira Gonçalves Júlia"
drag, startPoint x: 221, startPoint y: 263, endPoint x: 234, endPoint y: 300, distance: 39.2
click at [223, 276] on div "Solicitados 24 A produzir 112 A entregar 124 A faturar 12.925 Ativos 24.789 Ina…" at bounding box center [213, 243] width 121 height 378
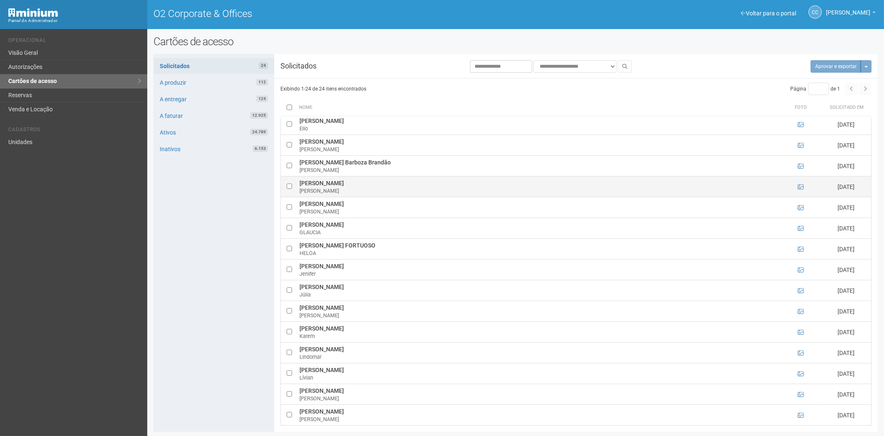
scroll to position [215, 0]
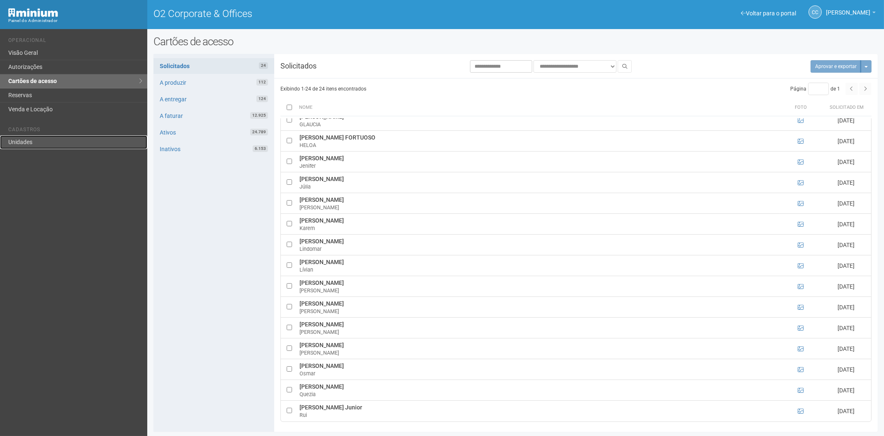
click at [44, 147] on link "Unidades" at bounding box center [73, 142] width 147 height 14
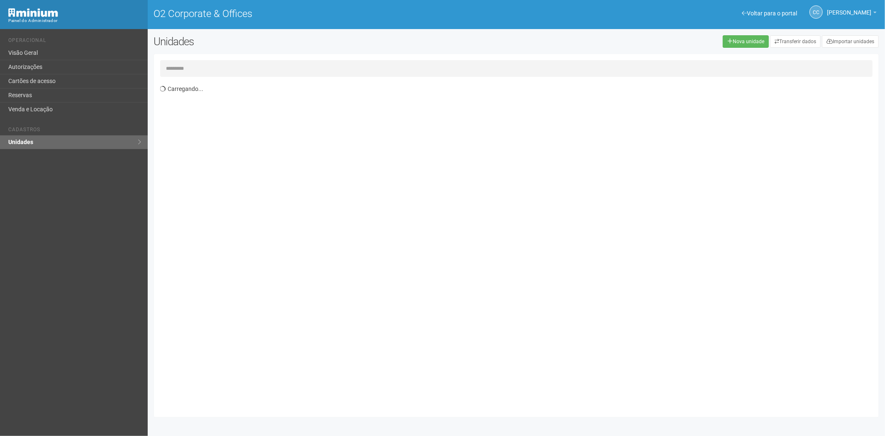
click at [185, 61] on input "text" at bounding box center [516, 68] width 713 height 17
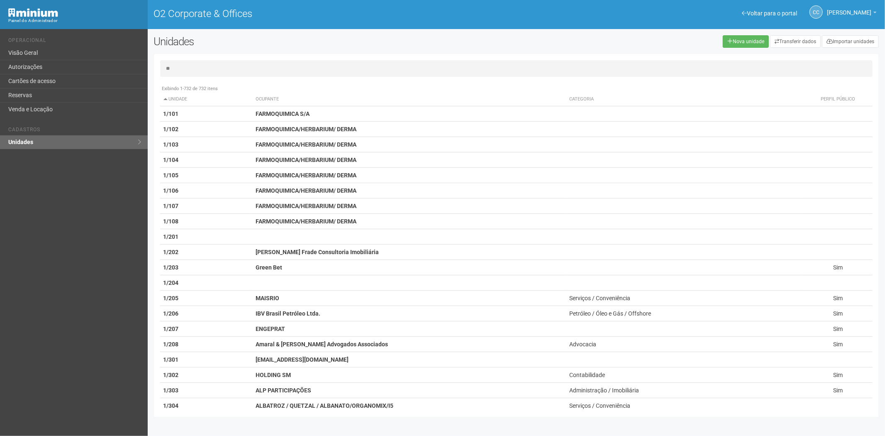
type input "**"
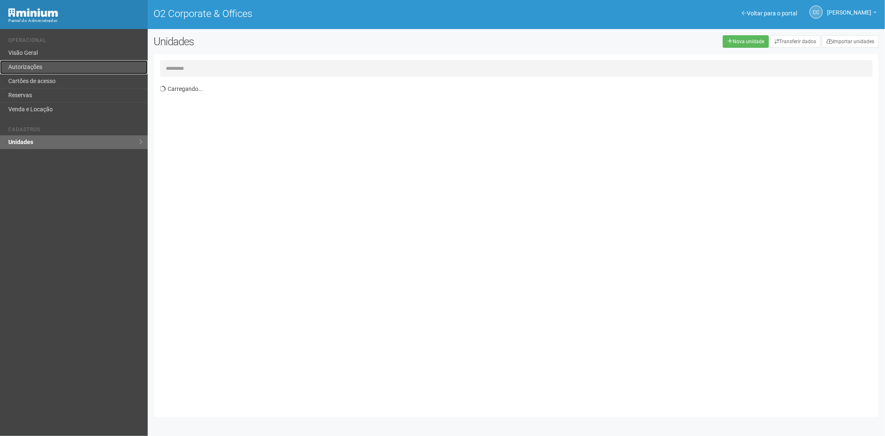
drag, startPoint x: 50, startPoint y: 67, endPoint x: 136, endPoint y: 58, distance: 86.3
click at [50, 67] on link "Autorizações" at bounding box center [74, 67] width 148 height 14
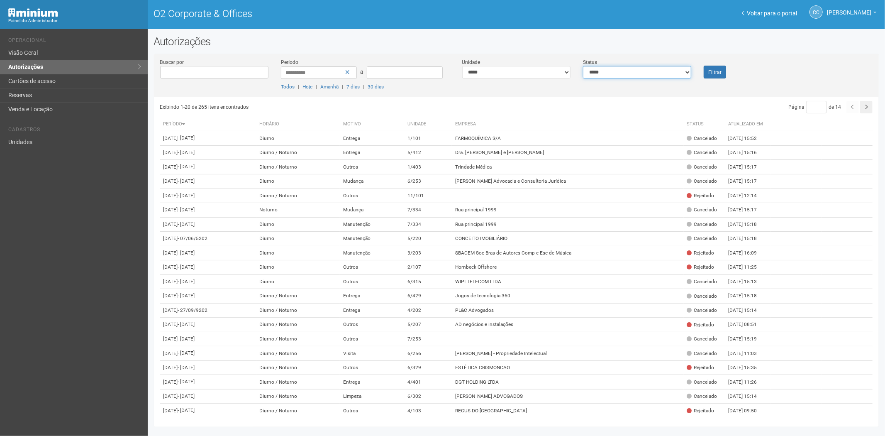
click at [610, 69] on select "**********" at bounding box center [637, 72] width 108 height 12
select select "*"
click at [583, 66] on select "**********" at bounding box center [637, 72] width 108 height 12
drag, startPoint x: 705, startPoint y: 71, endPoint x: 694, endPoint y: 75, distance: 12.5
click at [704, 71] on button "Filtrar" at bounding box center [715, 72] width 22 height 13
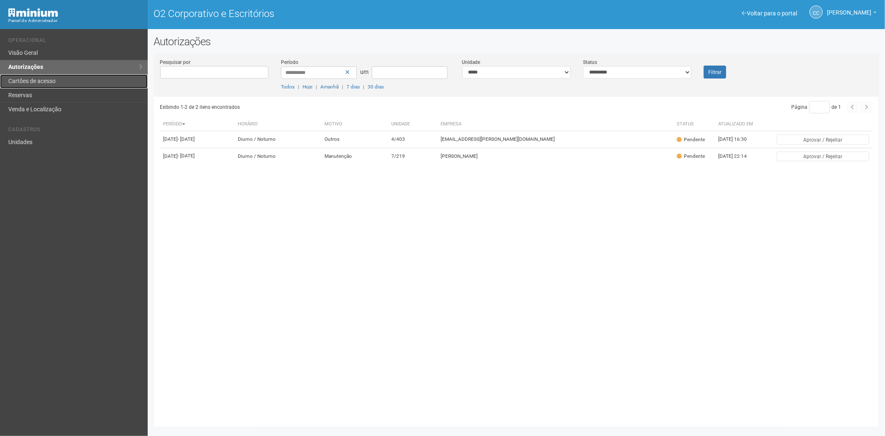
click at [67, 81] on link "Cartões de acesso" at bounding box center [74, 81] width 148 height 14
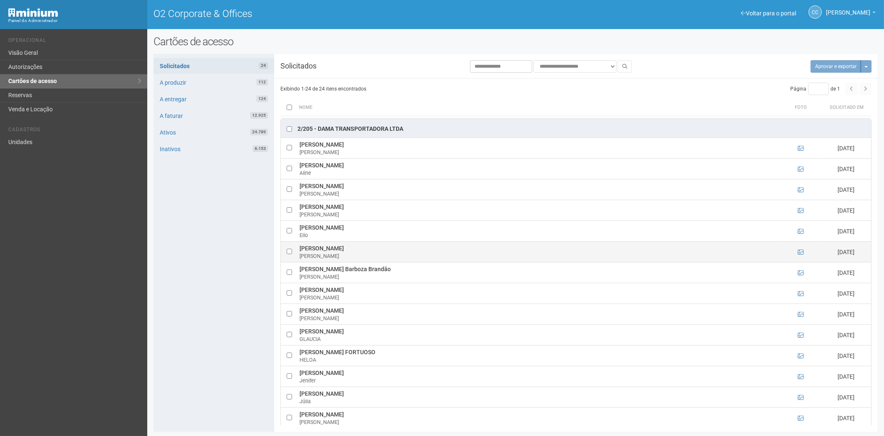
scroll to position [1, 0]
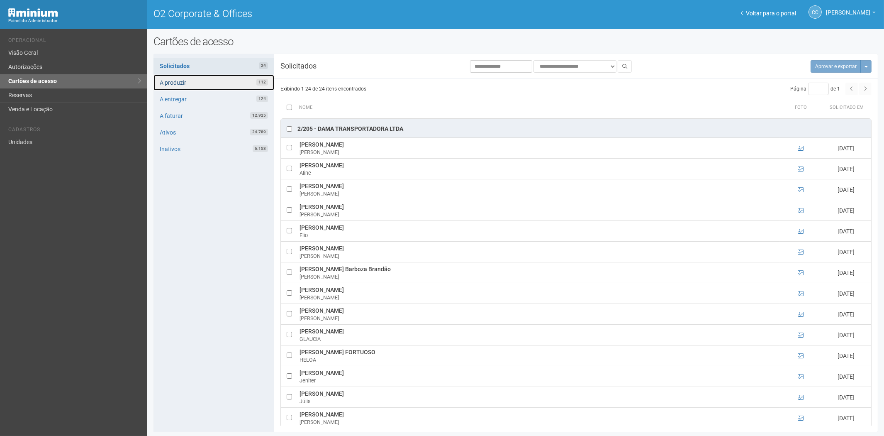
click at [231, 80] on link "A produzir 112" at bounding box center [213, 83] width 121 height 16
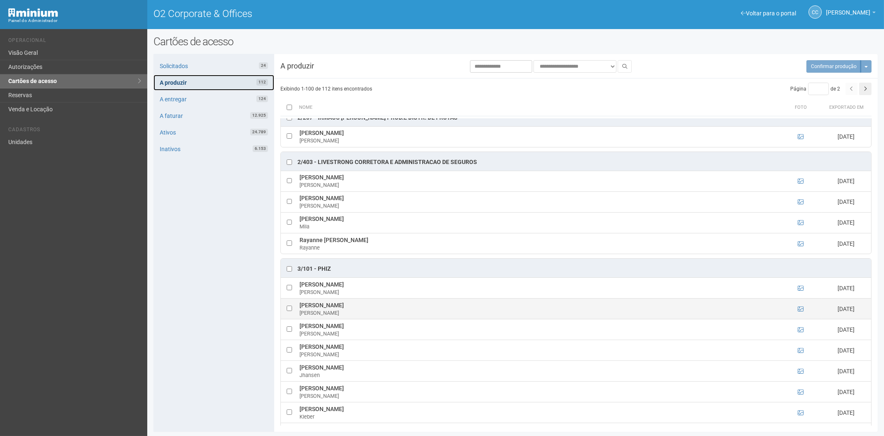
scroll to position [553, 0]
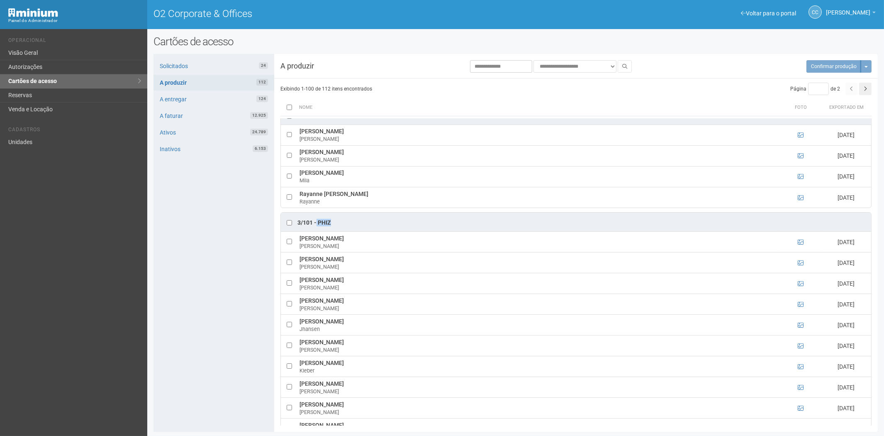
drag, startPoint x: 334, startPoint y: 226, endPoint x: 317, endPoint y: 227, distance: 16.6
click at [317, 227] on div "3/101 - Phiz" at bounding box center [576, 221] width 590 height 19
copy div "Phiz"
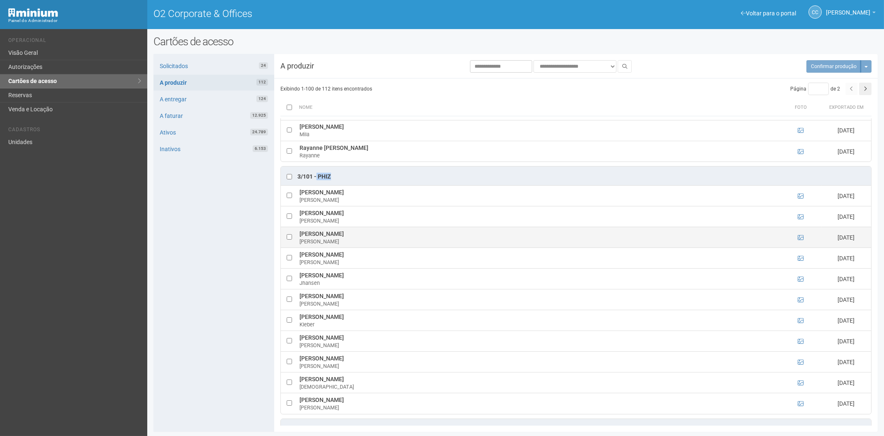
drag, startPoint x: 299, startPoint y: 236, endPoint x: 339, endPoint y: 235, distance: 40.2
click at [339, 235] on td "Huang deliang Huang" at bounding box center [538, 237] width 482 height 21
copy td "Huang deliang"
click at [801, 240] on icon at bounding box center [801, 237] width 6 height 6
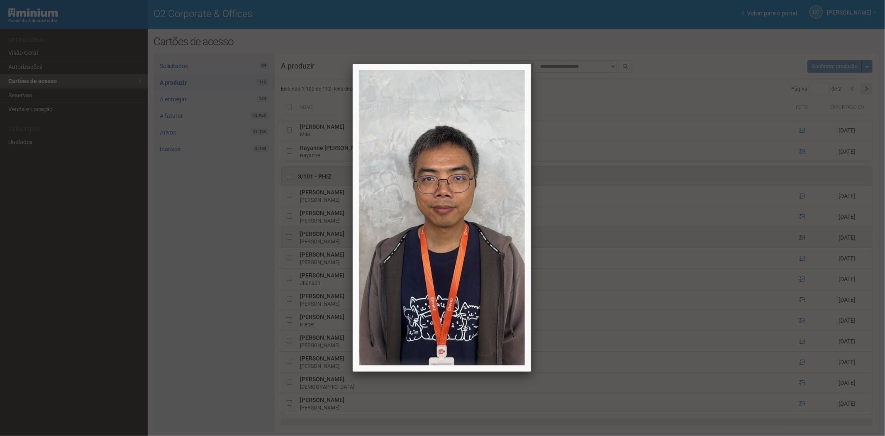
click at [801, 241] on div at bounding box center [442, 218] width 885 height 436
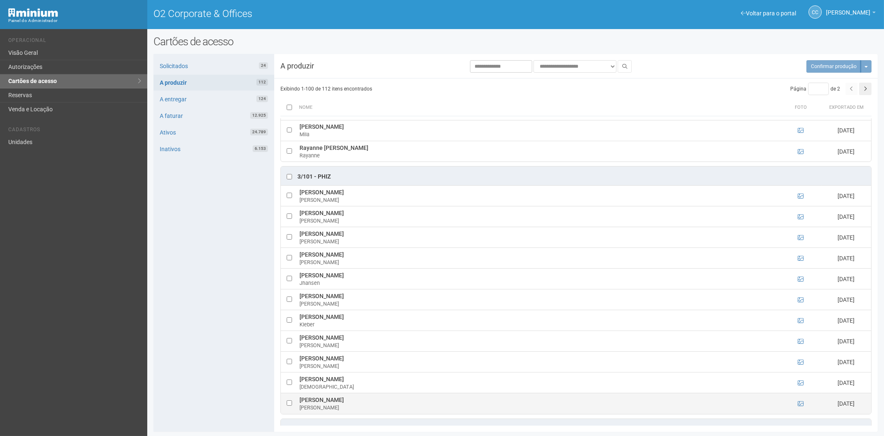
drag, startPoint x: 297, startPoint y: 401, endPoint x: 317, endPoint y: 402, distance: 20.0
click at [323, 402] on td "[PERSON_NAME]" at bounding box center [538, 403] width 482 height 21
copy td "[PERSON_NAME]"
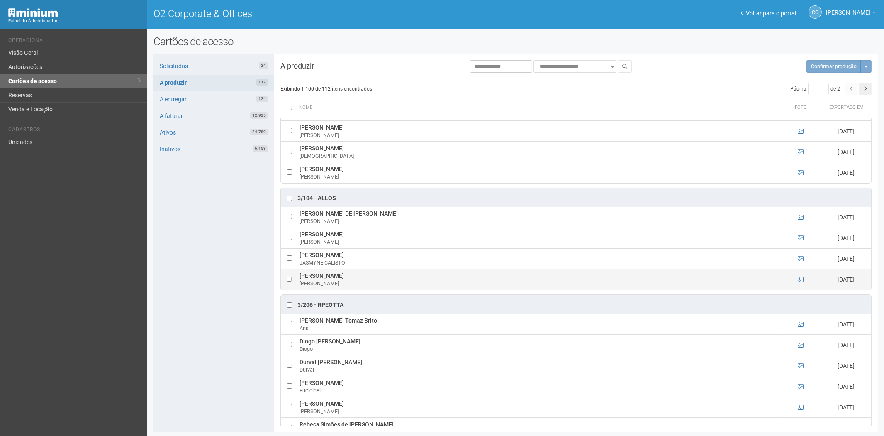
scroll to position [876, 0]
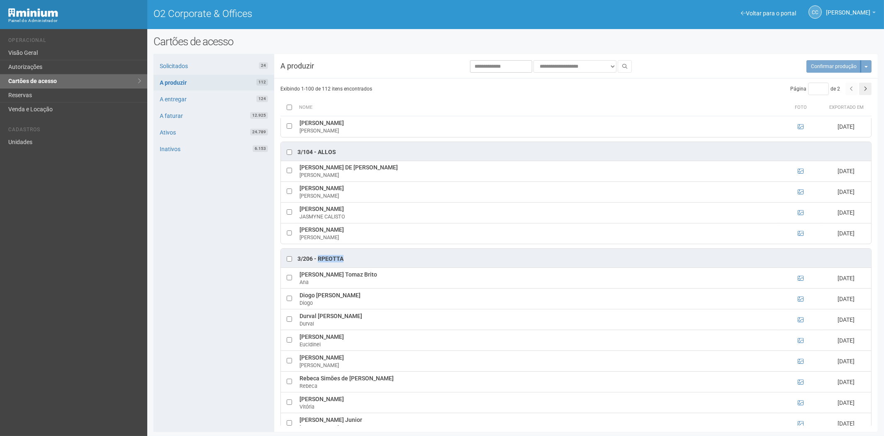
drag, startPoint x: 345, startPoint y: 262, endPoint x: 319, endPoint y: 264, distance: 26.6
click at [319, 264] on div "3/206 - RPeotta" at bounding box center [576, 257] width 590 height 19
copy div "RPeotta"
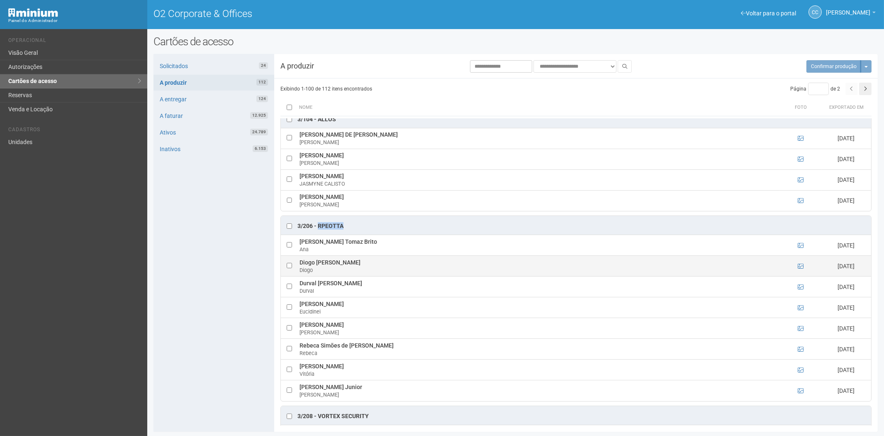
scroll to position [922, 0]
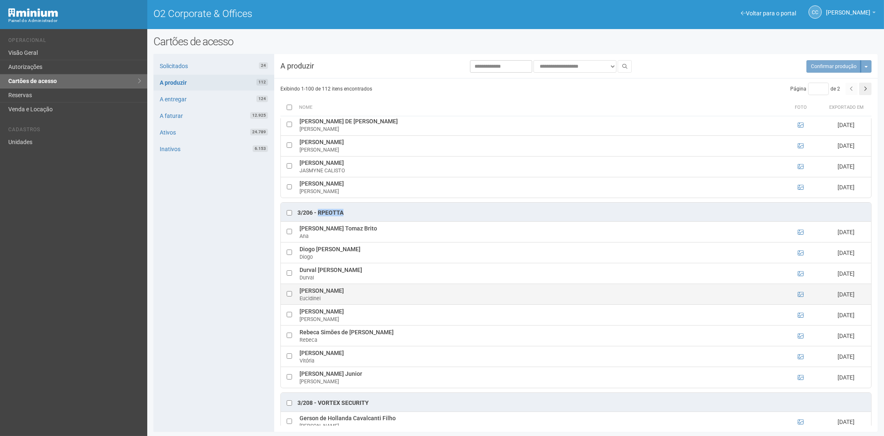
drag, startPoint x: 299, startPoint y: 293, endPoint x: 384, endPoint y: 298, distance: 85.2
click at [384, 298] on td "[PERSON_NAME]" at bounding box center [538, 294] width 482 height 21
copy td "[PERSON_NAME]"
click at [798, 297] on icon at bounding box center [801, 294] width 6 height 6
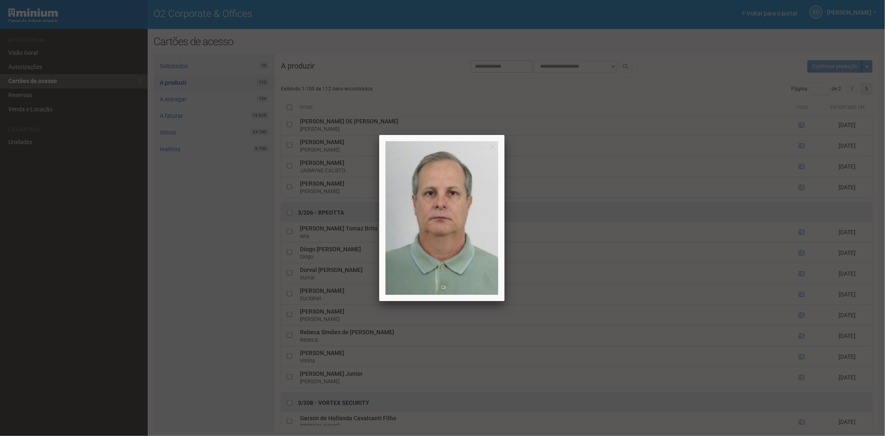
click at [232, 334] on div at bounding box center [442, 218] width 885 height 436
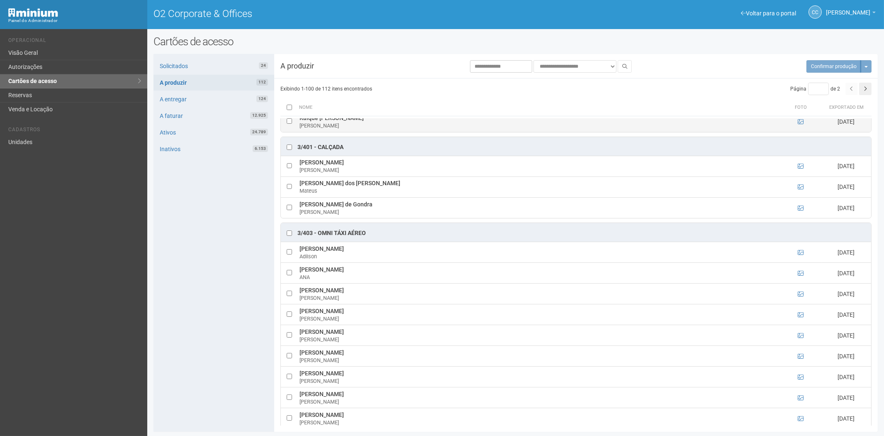
scroll to position [1245, 0]
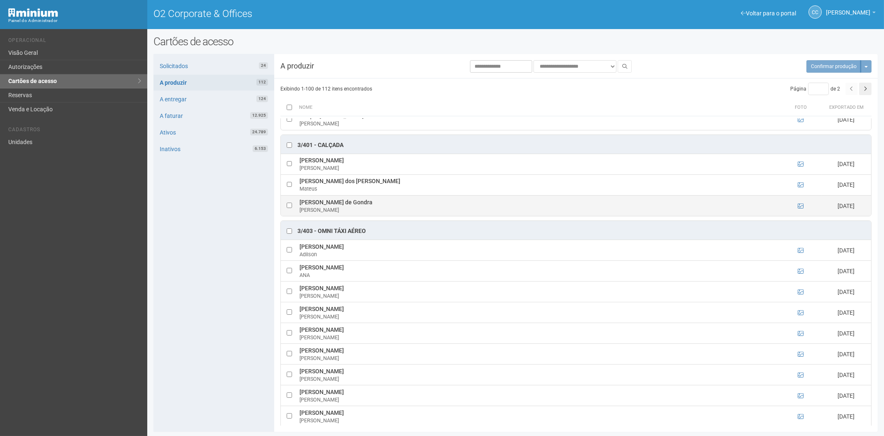
click at [362, 205] on td "[PERSON_NAME] de [PERSON_NAME]" at bounding box center [538, 205] width 482 height 21
drag, startPoint x: 353, startPoint y: 209, endPoint x: 308, endPoint y: 208, distance: 45.6
click at [300, 210] on td "[PERSON_NAME] de [PERSON_NAME]" at bounding box center [538, 205] width 482 height 21
copy td "[PERSON_NAME] de Gondra"
drag, startPoint x: 346, startPoint y: 151, endPoint x: 318, endPoint y: 150, distance: 27.8
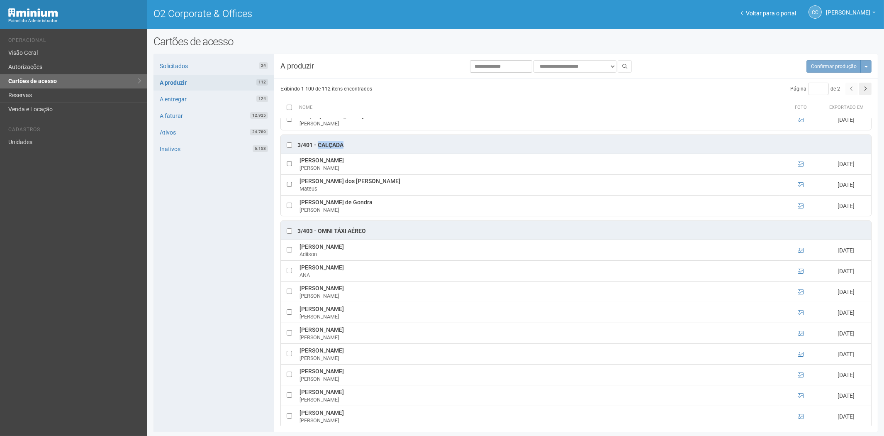
click at [318, 150] on div "3/401 - CALÇADA" at bounding box center [576, 144] width 590 height 19
copy div "CALÇADA"
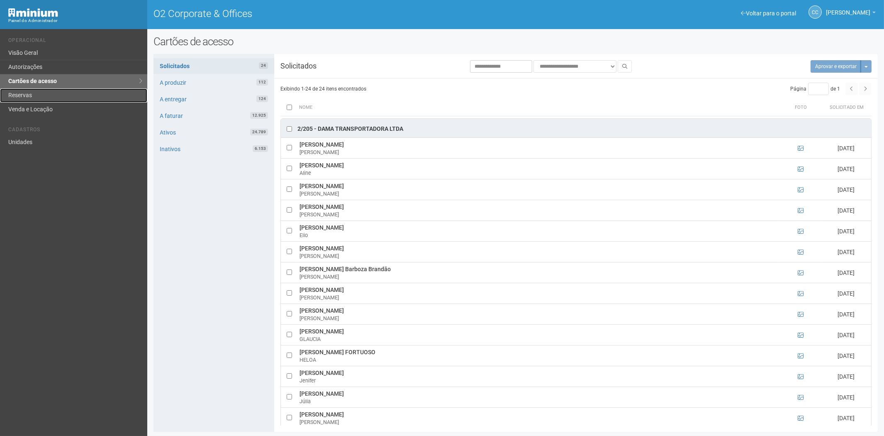
click at [38, 94] on link "Reservas" at bounding box center [73, 95] width 147 height 14
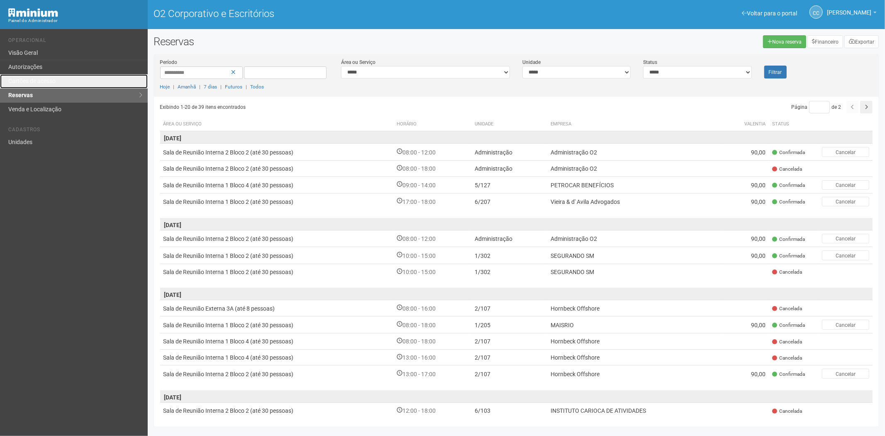
drag, startPoint x: 42, startPoint y: 79, endPoint x: 100, endPoint y: 89, distance: 59.4
click at [41, 78] on font "Cartões de acesso" at bounding box center [31, 81] width 47 height 7
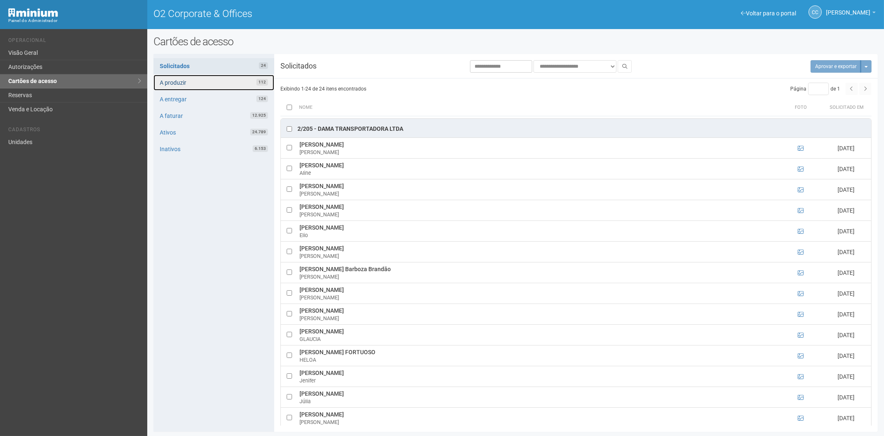
click at [213, 81] on link "A produzir 112" at bounding box center [213, 83] width 121 height 16
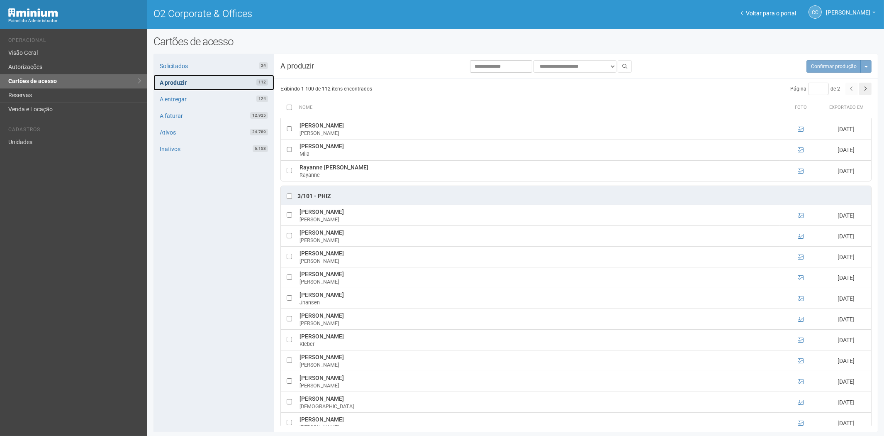
scroll to position [599, 0]
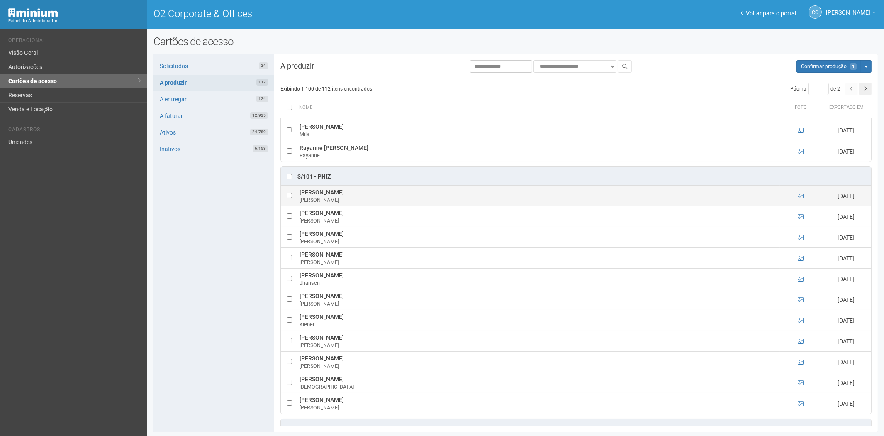
drag, startPoint x: 294, startPoint y: 195, endPoint x: 348, endPoint y: 195, distance: 53.9
click at [356, 196] on tr "[PERSON_NAME] [DATE]" at bounding box center [576, 195] width 590 height 21
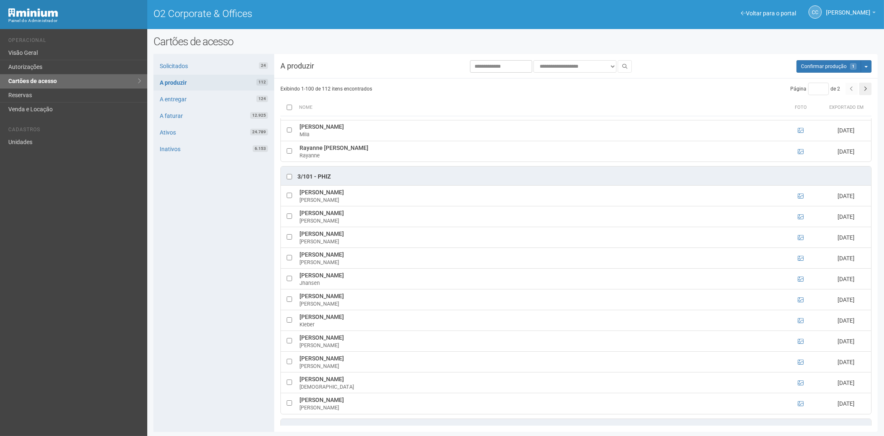
click at [194, 267] on div "Solicitados 24 A produzir 112 A entregar 124 A faturar 12.925 Ativos 24.789 Ina…" at bounding box center [213, 243] width 121 height 378
drag, startPoint x: 300, startPoint y: 216, endPoint x: 366, endPoint y: 218, distance: 66.4
click at [366, 218] on td "[PERSON_NAME]" at bounding box center [538, 216] width 482 height 21
copy td "[PERSON_NAME]"
click at [206, 256] on div "Solicitados 24 A produzir 112 A entregar 124 A faturar 12.925 Ativos 24.789 Ina…" at bounding box center [213, 243] width 121 height 378
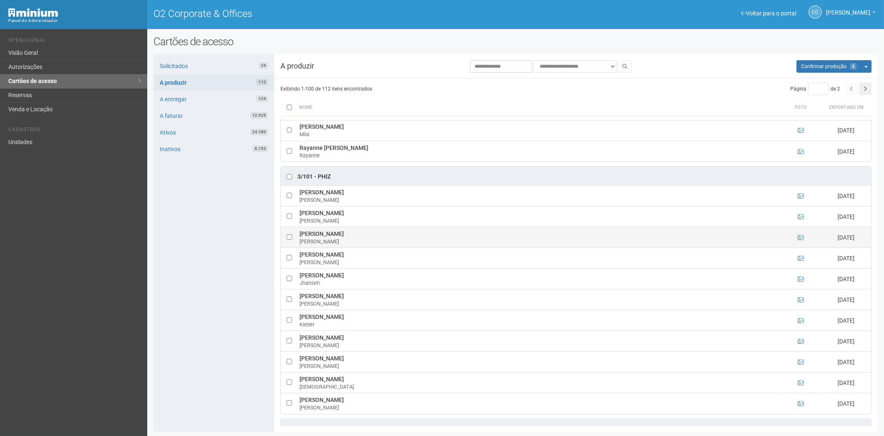
drag, startPoint x: 297, startPoint y: 236, endPoint x: 337, endPoint y: 239, distance: 39.9
click at [342, 239] on td "[PERSON_NAME]" at bounding box center [538, 237] width 482 height 21
copy td "[PERSON_NAME]"
click at [218, 271] on div "Solicitados 24 A produzir 112 A entregar 124 A faturar 12.925 Ativos 24.789 Ina…" at bounding box center [213, 243] width 121 height 378
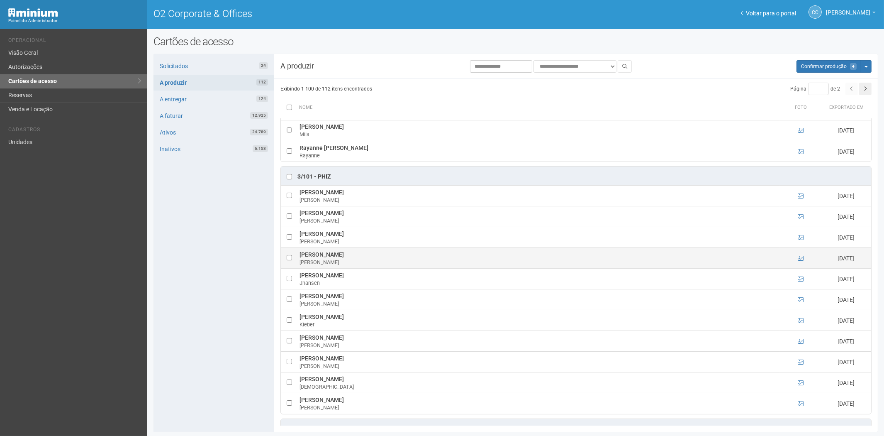
drag, startPoint x: 299, startPoint y: 258, endPoint x: 337, endPoint y: 258, distance: 38.2
click at [337, 258] on td "[PERSON_NAME]" at bounding box center [538, 258] width 482 height 21
copy td "[PERSON_NAME]"
click at [205, 272] on div "Solicitados 24 A produzir 112 A entregar 124 A faturar 12.925 Ativos 24.789 Ina…" at bounding box center [213, 243] width 121 height 378
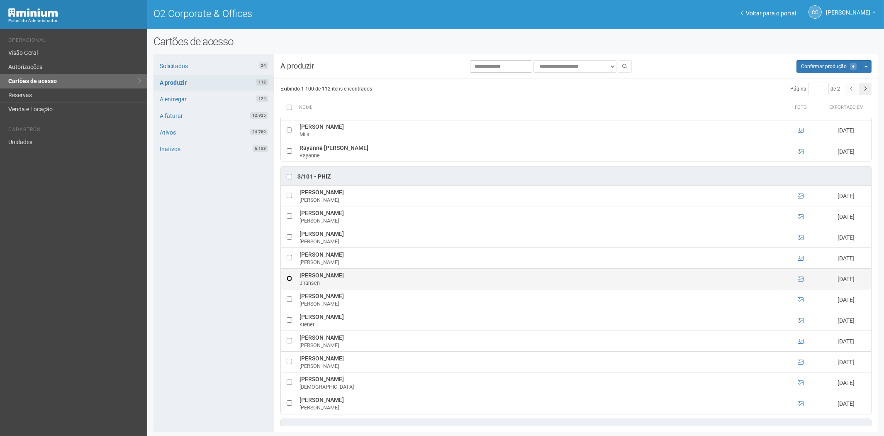
click at [292, 281] on td at bounding box center [289, 278] width 17 height 21
drag, startPoint x: 298, startPoint y: 279, endPoint x: 392, endPoint y: 278, distance: 94.2
click at [398, 280] on td "[PERSON_NAME] Jhansen" at bounding box center [538, 278] width 482 height 21
copy td "[PERSON_NAME]"
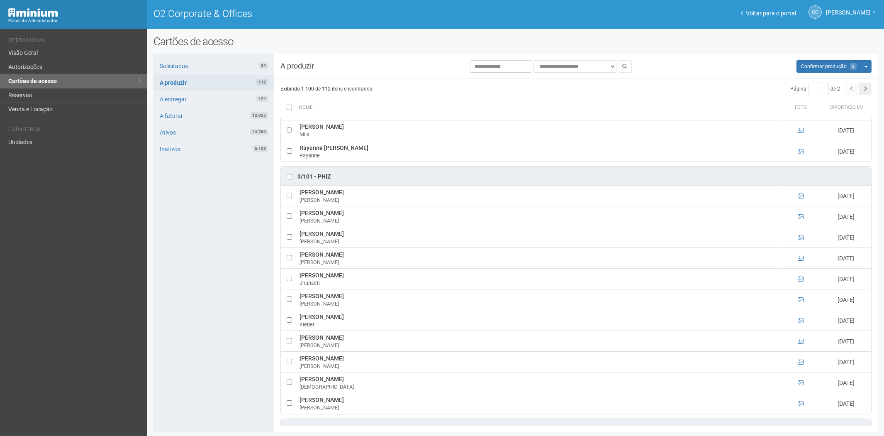
click at [208, 307] on div "Solicitados 24 A produzir 112 A entregar 124 A faturar 12.925 Ativos 24.789 Ina…" at bounding box center [213, 243] width 121 height 378
drag, startPoint x: 312, startPoint y: 299, endPoint x: 353, endPoint y: 299, distance: 40.7
click at [353, 299] on td "[PERSON_NAME]" at bounding box center [538, 299] width 482 height 21
copy td "[PERSON_NAME]"
drag, startPoint x: 213, startPoint y: 271, endPoint x: 329, endPoint y: 251, distance: 117.8
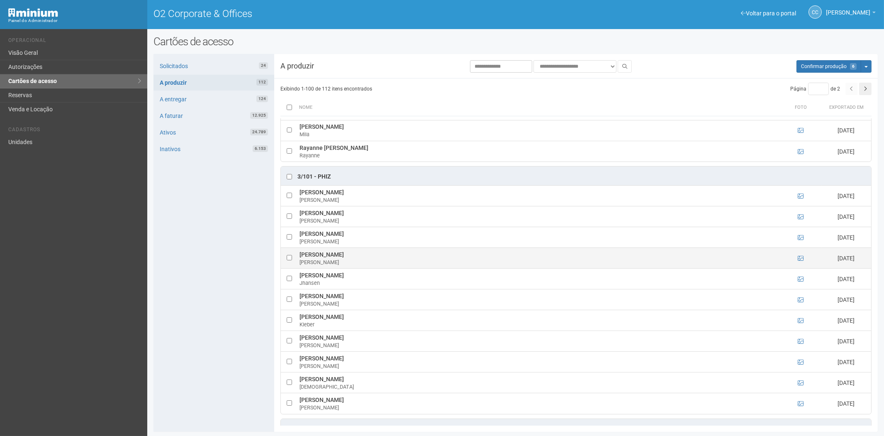
click at [213, 271] on div "Solicitados 24 A produzir 112 A entregar 124 A faturar 12.925 Ativos 24.789 Ina…" at bounding box center [213, 243] width 121 height 378
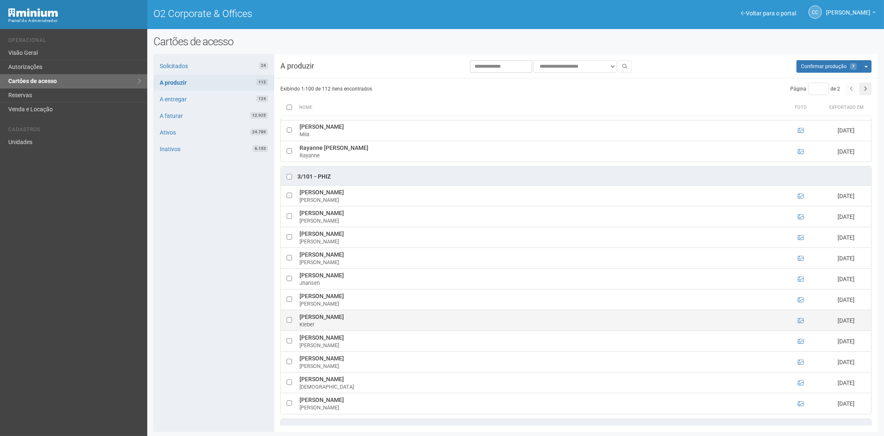
drag, startPoint x: 296, startPoint y: 318, endPoint x: 391, endPoint y: 322, distance: 94.7
click at [391, 322] on tr "Kleber [PERSON_NAME] [DATE]" at bounding box center [576, 320] width 590 height 21
copy tr "Kleber [PERSON_NAME] Filh"
click at [214, 303] on div "Solicitados 24 A produzir 112 A entregar 124 A faturar 12.925 Ativos 24.789 Ina…" at bounding box center [213, 243] width 121 height 378
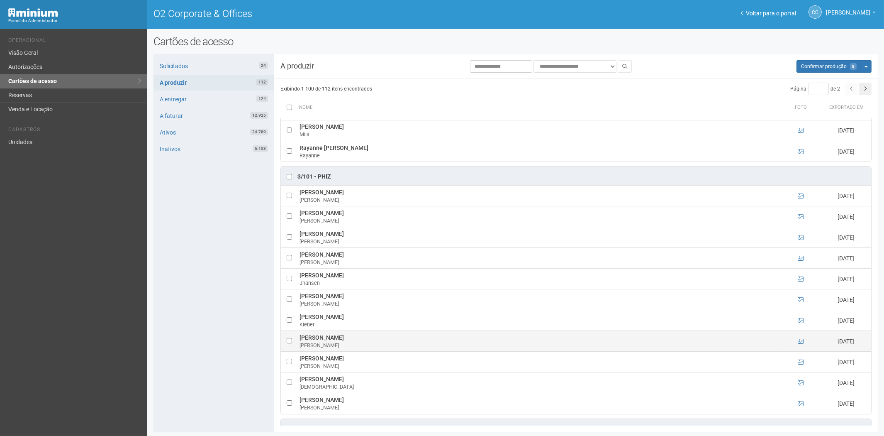
drag, startPoint x: 300, startPoint y: 341, endPoint x: 363, endPoint y: 342, distance: 63.5
click at [380, 343] on td "[PERSON_NAME]" at bounding box center [538, 341] width 482 height 21
copy td "[PERSON_NAME]"
drag, startPoint x: 212, startPoint y: 293, endPoint x: 292, endPoint y: 336, distance: 91.5
click at [212, 293] on div "Solicitados 24 A produzir 112 A entregar 124 A faturar 12.925 Ativos 24.789 Ina…" at bounding box center [213, 243] width 121 height 378
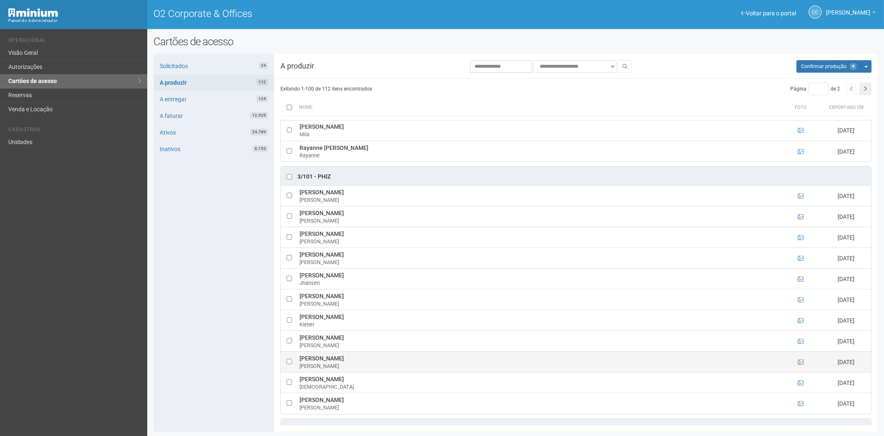
drag, startPoint x: 309, startPoint y: 360, endPoint x: 359, endPoint y: 362, distance: 50.2
click at [359, 362] on td "[PERSON_NAME]" at bounding box center [538, 361] width 482 height 21
copy td "[PERSON_NAME]"
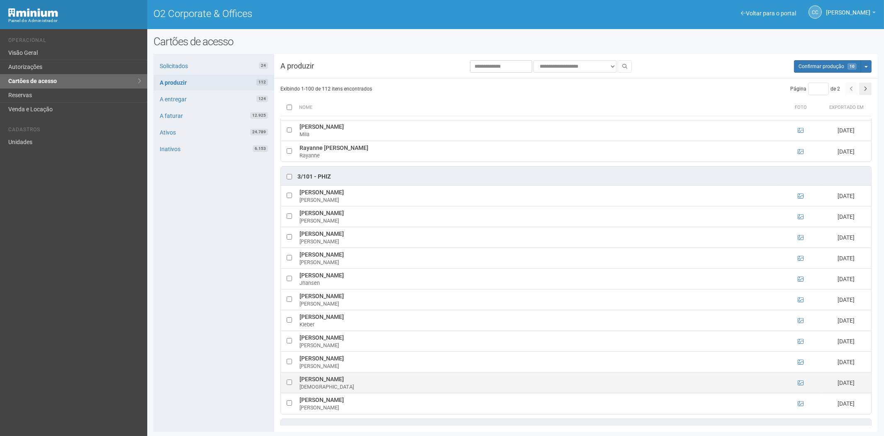
drag, startPoint x: 299, startPoint y: 380, endPoint x: 374, endPoint y: 384, distance: 75.2
click at [375, 385] on td "[PERSON_NAME]" at bounding box center [538, 382] width 482 height 21
copy td "[PERSON_NAME]"
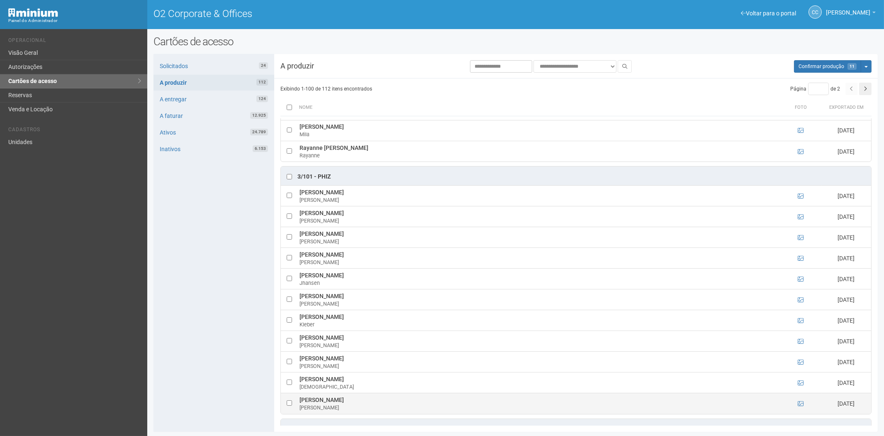
drag, startPoint x: 298, startPoint y: 401, endPoint x: 316, endPoint y: 403, distance: 18.3
click at [322, 403] on td "[PERSON_NAME]" at bounding box center [538, 403] width 482 height 21
copy td "[PERSON_NAME]"
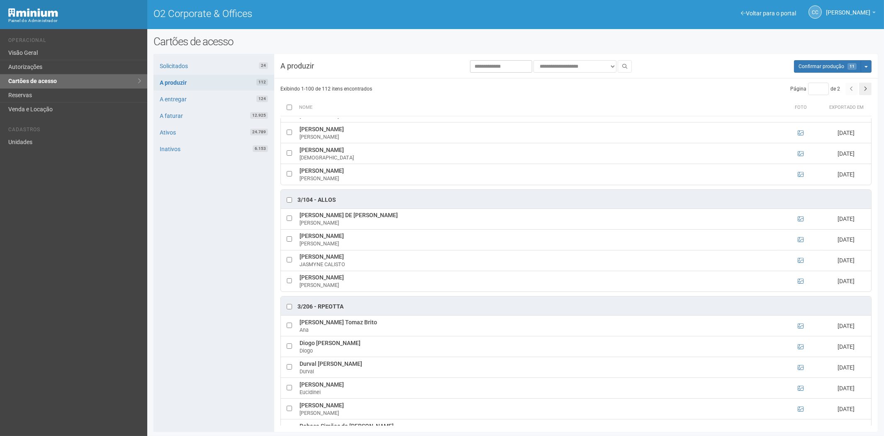
scroll to position [830, 0]
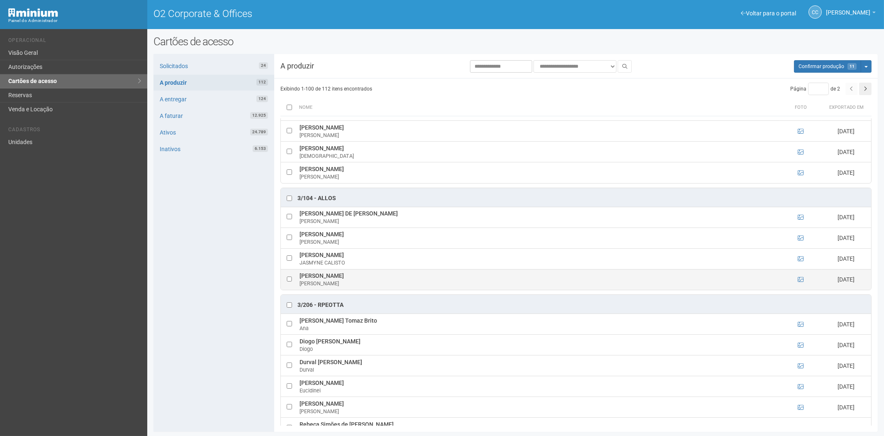
click at [287, 283] on td at bounding box center [289, 279] width 17 height 21
drag, startPoint x: 300, startPoint y: 279, endPoint x: 385, endPoint y: 281, distance: 85.5
click at [396, 280] on td "[PERSON_NAME]" at bounding box center [538, 279] width 482 height 21
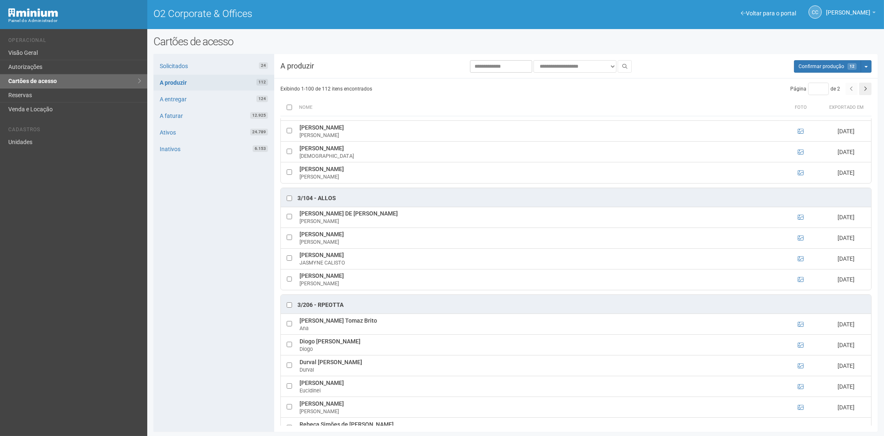
click at [181, 309] on div "Solicitados 24 A produzir 112 A entregar 124 A faturar 12.925 Ativos 24.789 Ina…" at bounding box center [213, 243] width 121 height 378
drag, startPoint x: 298, startPoint y: 237, endPoint x: 361, endPoint y: 238, distance: 63.5
click at [365, 238] on td "[PERSON_NAME]" at bounding box center [538, 237] width 482 height 21
drag, startPoint x: 190, startPoint y: 278, endPoint x: 344, endPoint y: 250, distance: 157.2
click at [190, 278] on div "Solicitados 24 A produzir 112 A entregar 124 A faturar 12.925 Ativos 24.789 Ina…" at bounding box center [213, 243] width 121 height 378
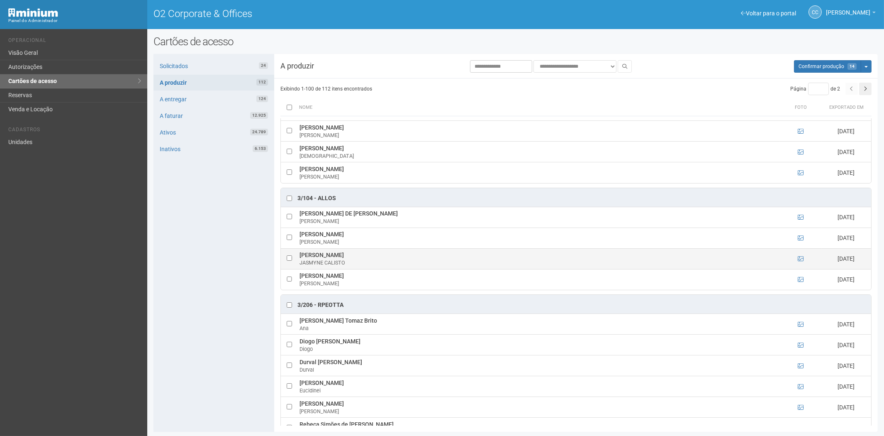
drag, startPoint x: 299, startPoint y: 258, endPoint x: 384, endPoint y: 259, distance: 85.5
click at [387, 259] on td "[PERSON_NAME] CALISTO JASMYNE CALISTO" at bounding box center [538, 258] width 482 height 21
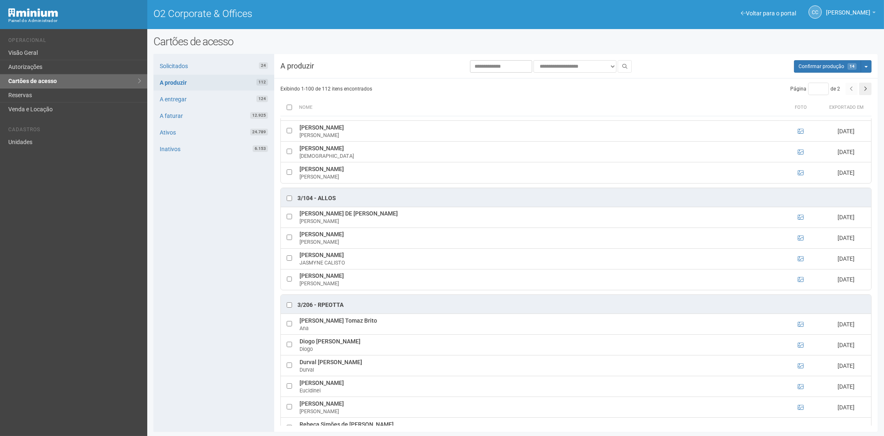
click at [209, 283] on div "Solicitados 24 A produzir 112 A entregar 124 A faturar 12.925 Ativos 24.789 Ina…" at bounding box center [213, 243] width 121 height 378
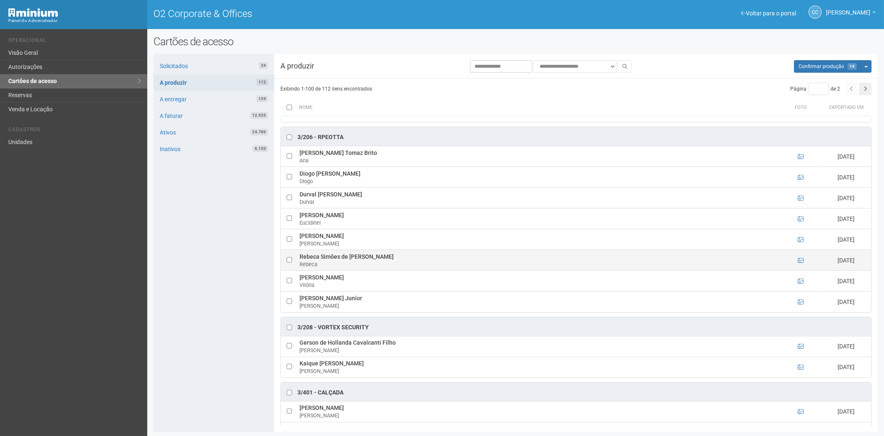
scroll to position [1014, 0]
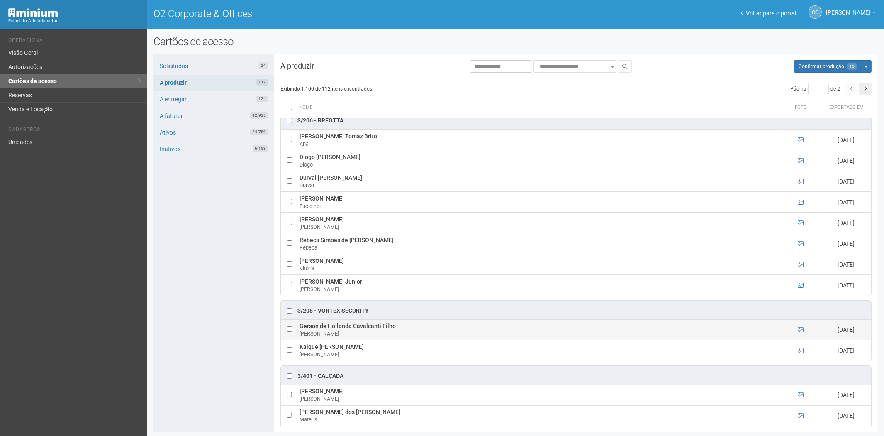
drag, startPoint x: 299, startPoint y: 330, endPoint x: 396, endPoint y: 334, distance: 96.7
click at [396, 334] on td "Gerson de Hollanda Cavalcanti Filho [PERSON_NAME]" at bounding box center [538, 329] width 482 height 21
click at [222, 289] on div "Solicitados 24 A produzir 112 A entregar 124 A faturar 12.925 Ativos 24.789 Ina…" at bounding box center [213, 243] width 121 height 378
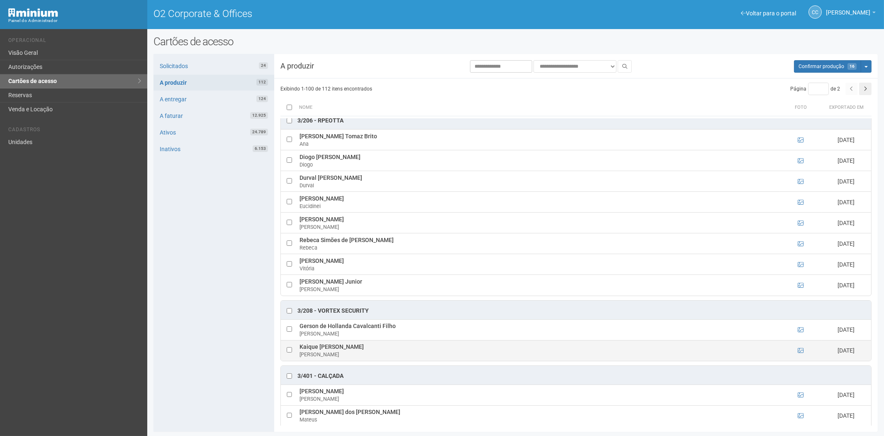
drag, startPoint x: 318, startPoint y: 351, endPoint x: 382, endPoint y: 352, distance: 64.7
click at [403, 351] on td "Kaique [PERSON_NAME] dos Santos [PERSON_NAME]" at bounding box center [538, 350] width 482 height 21
drag, startPoint x: 198, startPoint y: 292, endPoint x: 307, endPoint y: 310, distance: 111.0
click at [198, 292] on div "Solicitados 24 A produzir 112 A entregar 124 A faturar 12.925 Ativos 24.789 Ina…" at bounding box center [213, 243] width 121 height 378
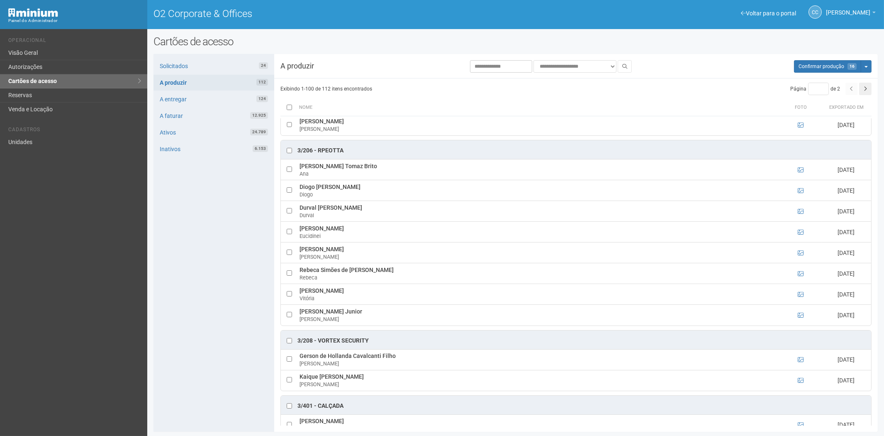
scroll to position [968, 0]
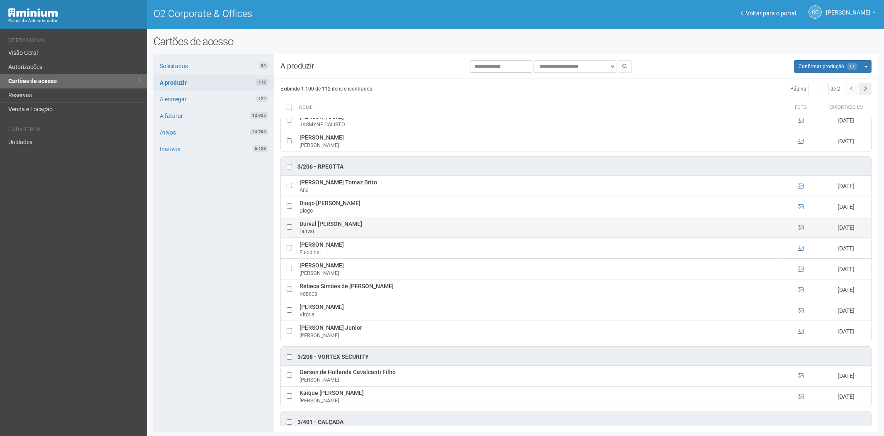
drag, startPoint x: 297, startPoint y: 229, endPoint x: 358, endPoint y: 227, distance: 60.6
click at [358, 227] on td "Durval [PERSON_NAME]" at bounding box center [538, 227] width 482 height 21
drag, startPoint x: 188, startPoint y: 271, endPoint x: 308, endPoint y: 276, distance: 120.4
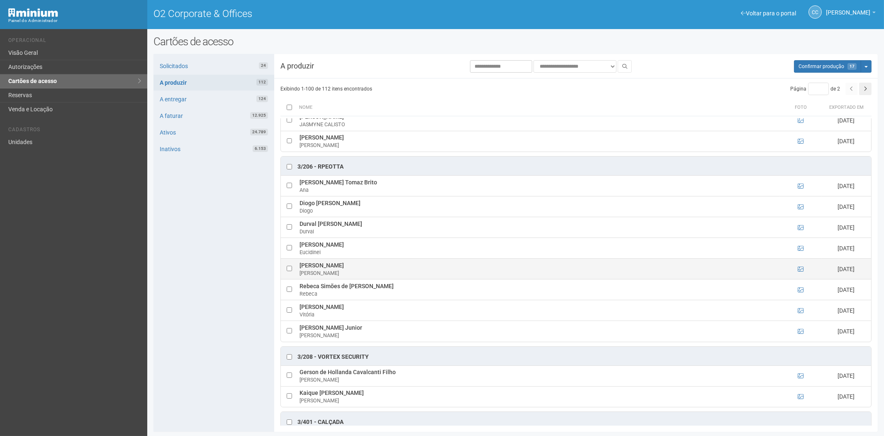
click at [188, 270] on div "Solicitados 24 A produzir 112 A entregar 124 A faturar 12.925 Ativos 24.789 Ina…" at bounding box center [213, 243] width 121 height 378
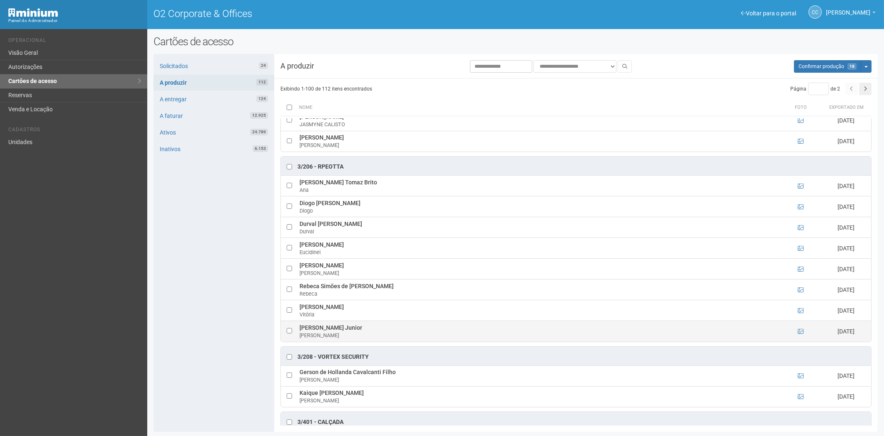
drag, startPoint x: 299, startPoint y: 331, endPoint x: 370, endPoint y: 329, distance: 71.4
click at [386, 333] on td "[PERSON_NAME]" at bounding box center [538, 331] width 482 height 21
click at [217, 243] on div "Solicitados 24 A produzir 112 A entregar 124 A faturar 12.925 Ativos 24.789 Ina…" at bounding box center [213, 243] width 121 height 378
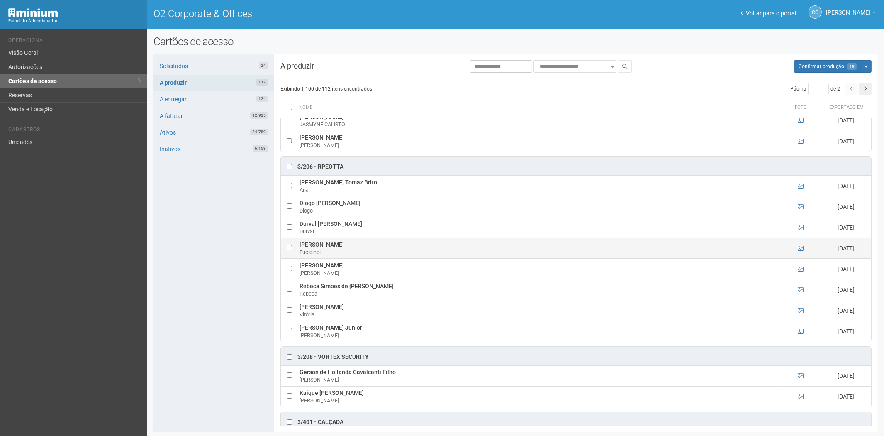
drag, startPoint x: 299, startPoint y: 248, endPoint x: 362, endPoint y: 247, distance: 63.1
click at [367, 251] on td "[PERSON_NAME]" at bounding box center [538, 248] width 482 height 21
click at [189, 297] on div "Solicitados 24 A produzir 112 A entregar 124 A faturar 12.925 Ativos 24.789 Ina…" at bounding box center [213, 243] width 121 height 378
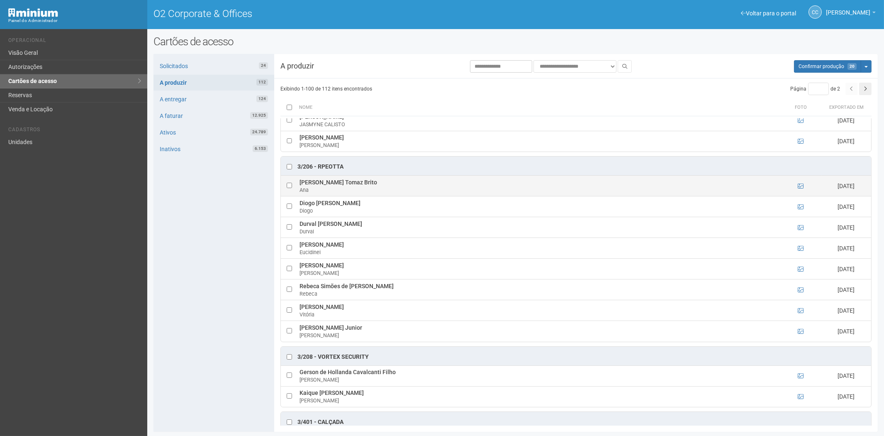
drag, startPoint x: 298, startPoint y: 187, endPoint x: 360, endPoint y: 184, distance: 62.3
click at [360, 184] on td "[PERSON_NAME] Tomaz Brito Ana" at bounding box center [538, 185] width 482 height 21
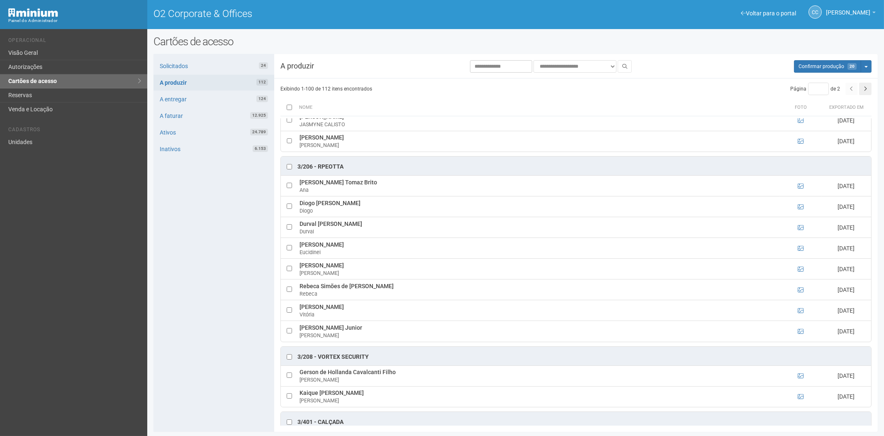
click at [200, 272] on div "Solicitados 24 A produzir 112 A entregar 124 A faturar 12.925 Ativos 24.789 Ina…" at bounding box center [213, 243] width 121 height 378
drag, startPoint x: 297, startPoint y: 206, endPoint x: 378, endPoint y: 208, distance: 81.3
click at [383, 207] on tr "Diogo [PERSON_NAME] [DATE]" at bounding box center [576, 206] width 590 height 21
drag, startPoint x: 204, startPoint y: 289, endPoint x: 220, endPoint y: 286, distance: 16.8
click at [204, 289] on div "Solicitados 24 A produzir 112 A entregar 124 A faturar 12.925 Ativos 24.789 Ina…" at bounding box center [213, 243] width 121 height 378
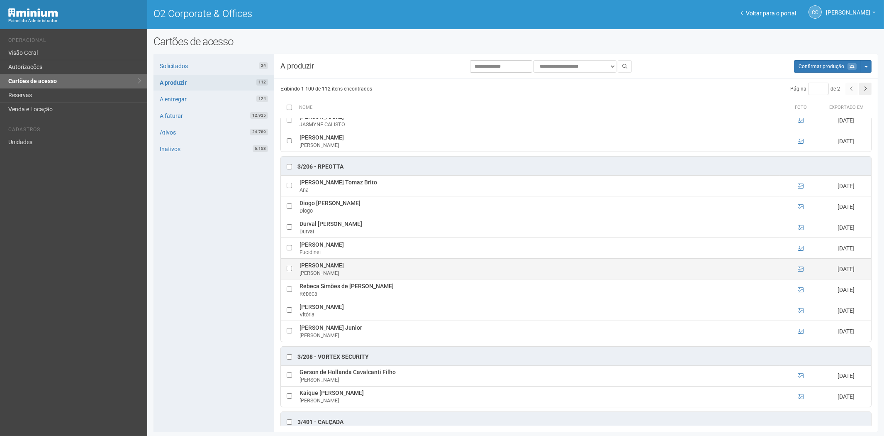
drag, startPoint x: 300, startPoint y: 270, endPoint x: 400, endPoint y: 271, distance: 100.8
click at [400, 271] on td "[PERSON_NAME]" at bounding box center [538, 268] width 482 height 21
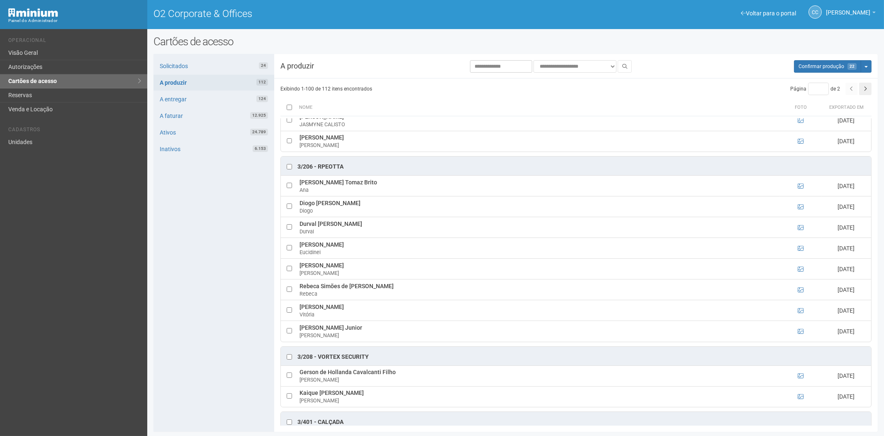
drag, startPoint x: 206, startPoint y: 309, endPoint x: 268, endPoint y: 295, distance: 63.7
click at [206, 309] on div "Solicitados 24 A produzir 112 A entregar 124 A faturar 12.925 Ativos 24.789 Ina…" at bounding box center [213, 243] width 121 height 378
drag, startPoint x: 300, startPoint y: 289, endPoint x: 373, endPoint y: 290, distance: 73.4
click at [373, 290] on td "Rebeca Simões de Breyer Rebeca" at bounding box center [538, 289] width 482 height 21
click at [191, 321] on div "Solicitados 24 A produzir 112 A entregar 124 A faturar 12.925 Ativos 24.789 Ina…" at bounding box center [213, 243] width 121 height 378
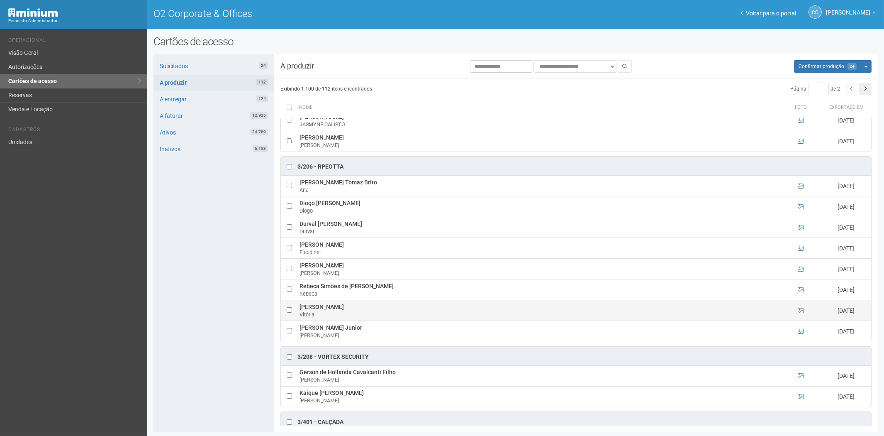
drag, startPoint x: 299, startPoint y: 310, endPoint x: 361, endPoint y: 312, distance: 62.3
click at [361, 312] on td "[PERSON_NAME] Vitória" at bounding box center [538, 310] width 482 height 21
click at [212, 324] on div "Solicitados 24 A produzir 112 A entregar 124 A faturar 12.925 Ativos 24.789 Ina…" at bounding box center [213, 243] width 121 height 378
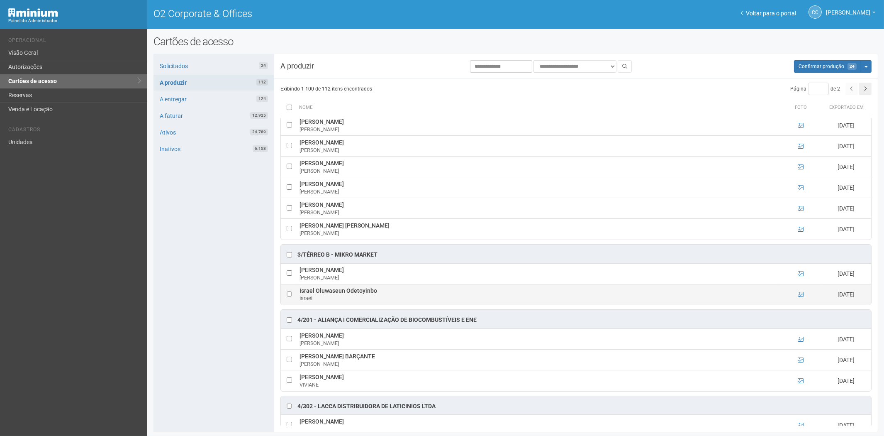
scroll to position [1475, 0]
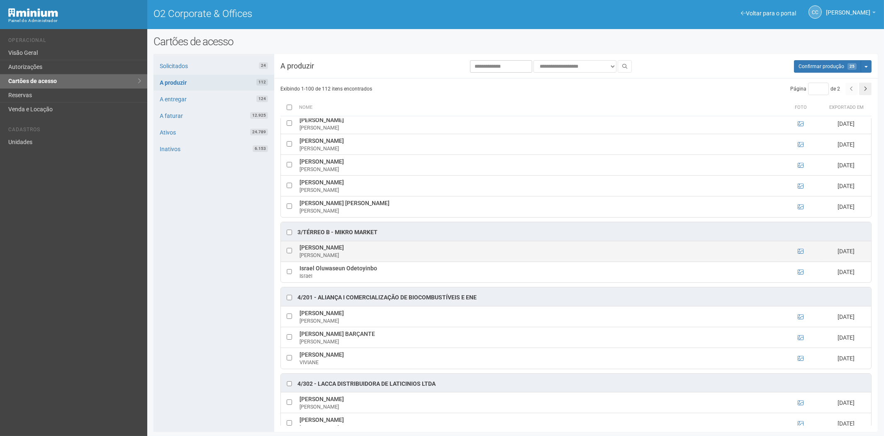
drag, startPoint x: 300, startPoint y: 254, endPoint x: 376, endPoint y: 255, distance: 75.9
click at [376, 255] on td "[PERSON_NAME]" at bounding box center [538, 251] width 482 height 21
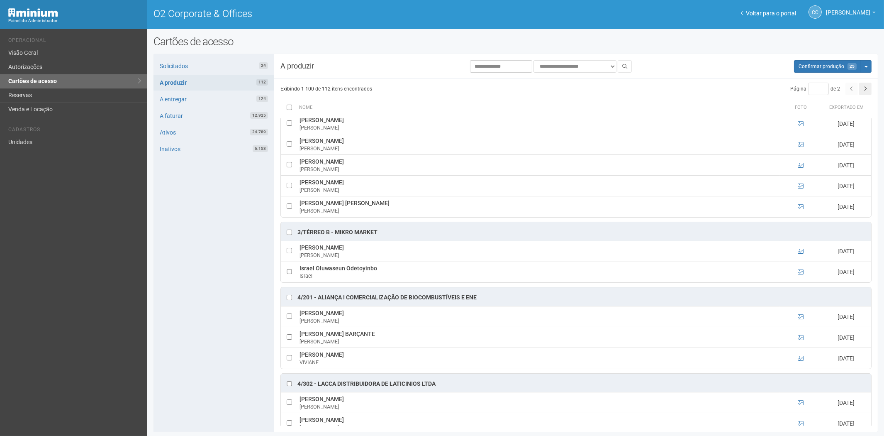
click at [190, 256] on div "Solicitados 24 A produzir 112 A entregar 124 A faturar 12.925 Ativos 24.789 Ina…" at bounding box center [213, 243] width 121 height 378
drag, startPoint x: 300, startPoint y: 273, endPoint x: 361, endPoint y: 275, distance: 61.4
click at [376, 273] on td "Israel Oluwaseun Odetoyinbo Israel" at bounding box center [538, 271] width 482 height 21
click at [209, 341] on div "Solicitados 24 A produzir 112 A entregar 124 A faturar 12.925 Ativos 24.789 Ina…" at bounding box center [213, 243] width 121 height 378
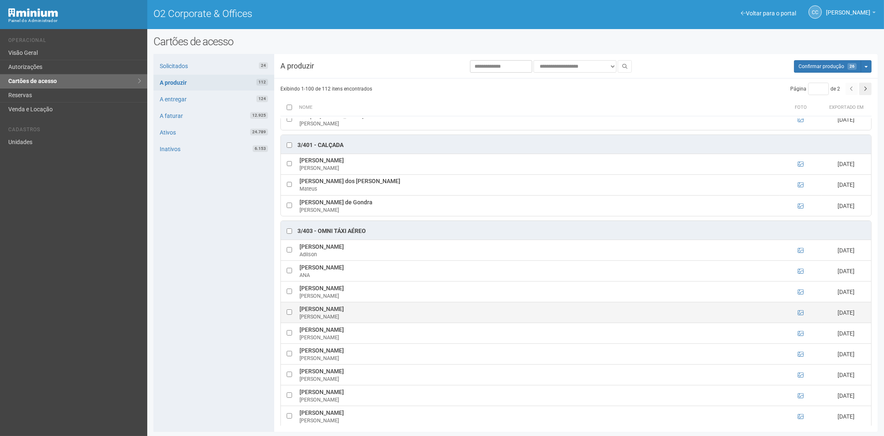
scroll to position [1198, 0]
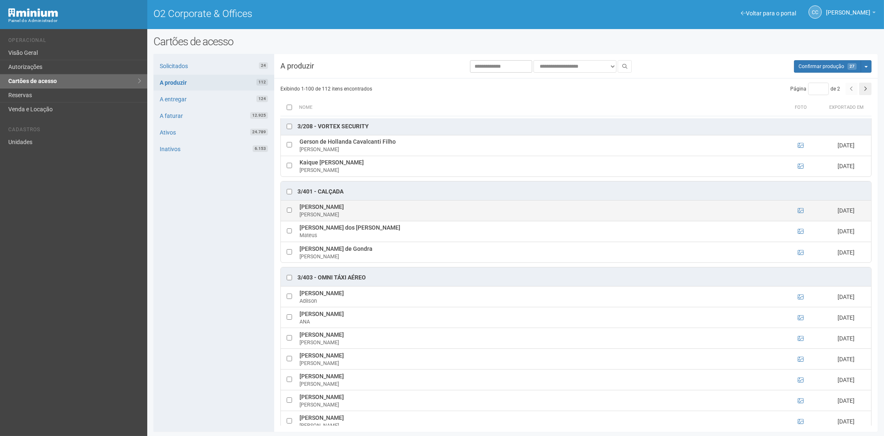
drag, startPoint x: 299, startPoint y: 213, endPoint x: 380, endPoint y: 209, distance: 81.4
click at [380, 209] on td "[PERSON_NAME]" at bounding box center [538, 210] width 482 height 21
drag, startPoint x: 199, startPoint y: 244, endPoint x: 398, endPoint y: 272, distance: 201.2
click at [199, 244] on div "Solicitados 24 A produzir 112 A entregar 124 A faturar 12.925 Ativos 24.789 Ina…" at bounding box center [213, 243] width 121 height 378
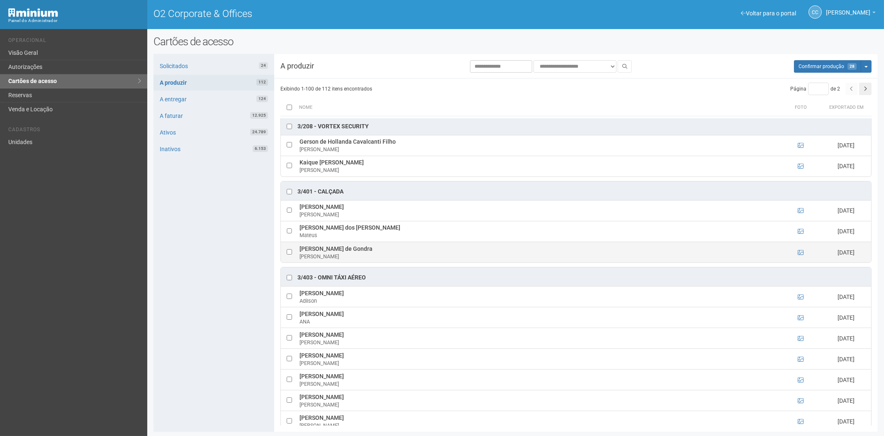
drag, startPoint x: 312, startPoint y: 251, endPoint x: 362, endPoint y: 255, distance: 50.3
click at [362, 255] on td "[PERSON_NAME] de [PERSON_NAME]" at bounding box center [538, 251] width 482 height 21
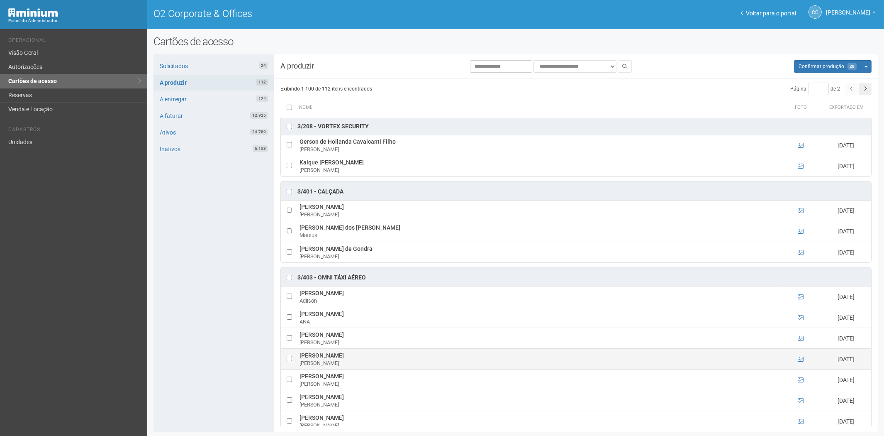
drag, startPoint x: 226, startPoint y: 299, endPoint x: 453, endPoint y: 355, distance: 233.2
click at [226, 299] on div "Solicitados 24 A produzir 112 A entregar 124 A faturar 12.925 Ativos 24.789 Ina…" at bounding box center [213, 243] width 121 height 378
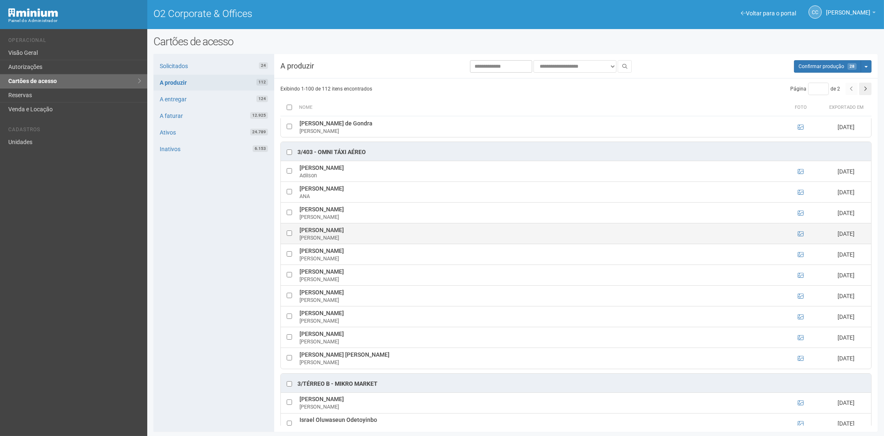
scroll to position [1337, 0]
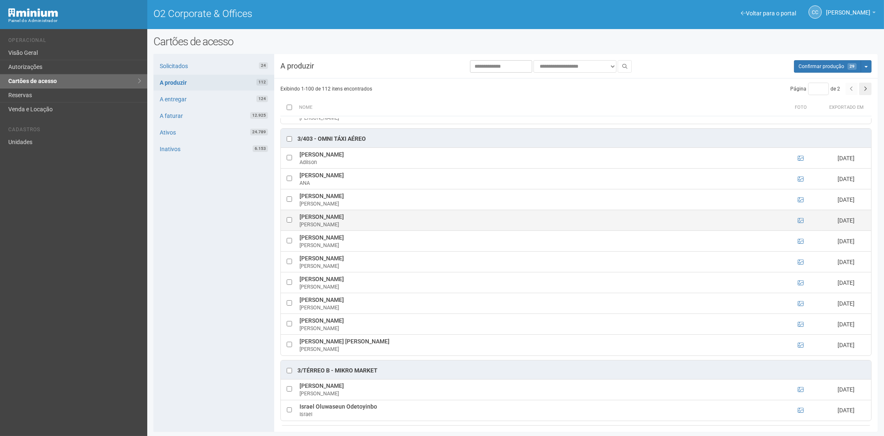
drag, startPoint x: 301, startPoint y: 222, endPoint x: 364, endPoint y: 221, distance: 63.5
click at [364, 221] on td "[PERSON_NAME]" at bounding box center [538, 220] width 482 height 21
drag, startPoint x: 295, startPoint y: 222, endPoint x: 341, endPoint y: 222, distance: 45.6
click at [354, 222] on tr "[PERSON_NAME] [DATE]" at bounding box center [576, 220] width 590 height 21
drag, startPoint x: 210, startPoint y: 314, endPoint x: 217, endPoint y: 312, distance: 6.9
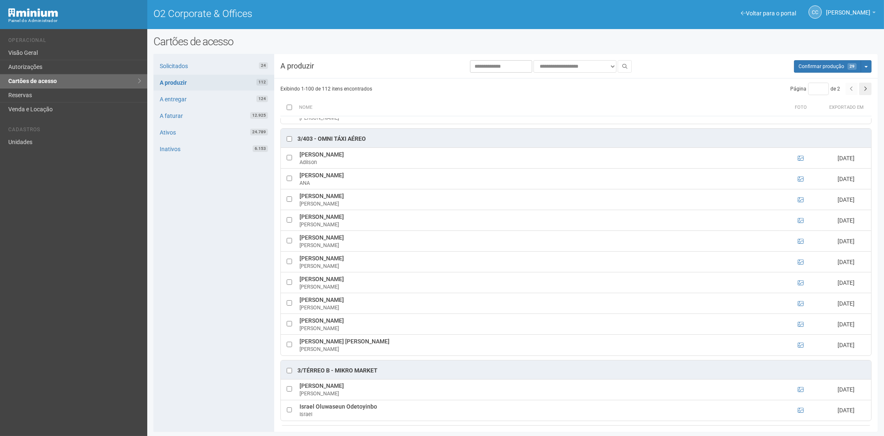
click at [210, 314] on div "Solicitados 24 A produzir 112 A entregar 124 A faturar 12.925 Ativos 24.789 Ina…" at bounding box center [213, 243] width 121 height 378
drag, startPoint x: 300, startPoint y: 201, endPoint x: 344, endPoint y: 202, distance: 44.4
click at [344, 202] on td "[PERSON_NAME]" at bounding box center [538, 199] width 482 height 21
drag, startPoint x: 216, startPoint y: 271, endPoint x: 264, endPoint y: 259, distance: 49.6
click at [217, 271] on div "Solicitados 24 A produzir 112 A entregar 124 A faturar 12.925 Ativos 24.789 Ina…" at bounding box center [213, 243] width 121 height 378
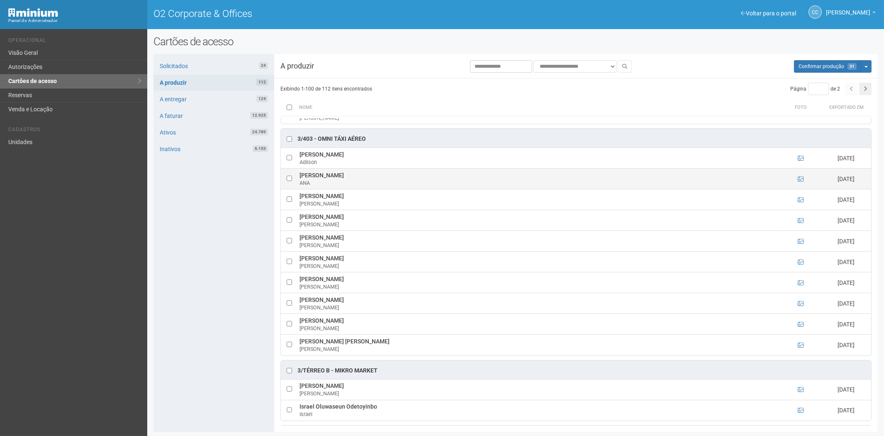
drag, startPoint x: 297, startPoint y: 180, endPoint x: 400, endPoint y: 180, distance: 103.3
click at [400, 180] on tr "[PERSON_NAME] [DATE]" at bounding box center [576, 178] width 590 height 21
click at [205, 251] on div "Solicitados 24 A produzir 112 A entregar 124 A faturar 12.925 Ativos 24.789 Ina…" at bounding box center [213, 243] width 121 height 378
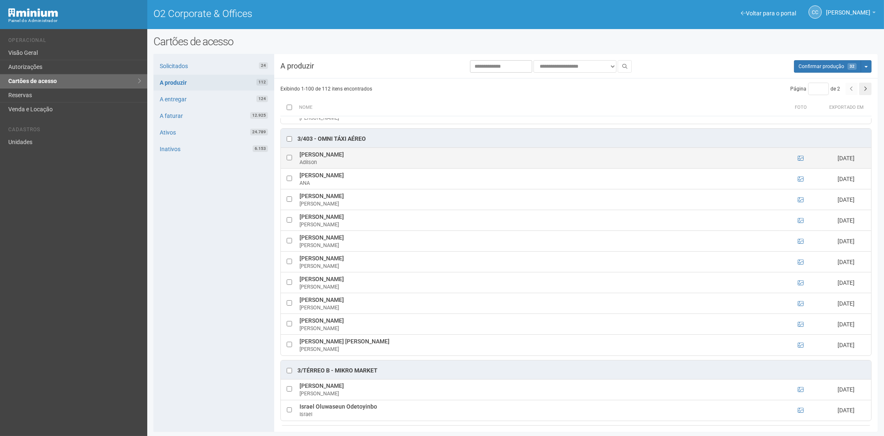
drag, startPoint x: 297, startPoint y: 160, endPoint x: 346, endPoint y: 160, distance: 48.5
click at [346, 160] on td "[PERSON_NAME]" at bounding box center [538, 158] width 482 height 21
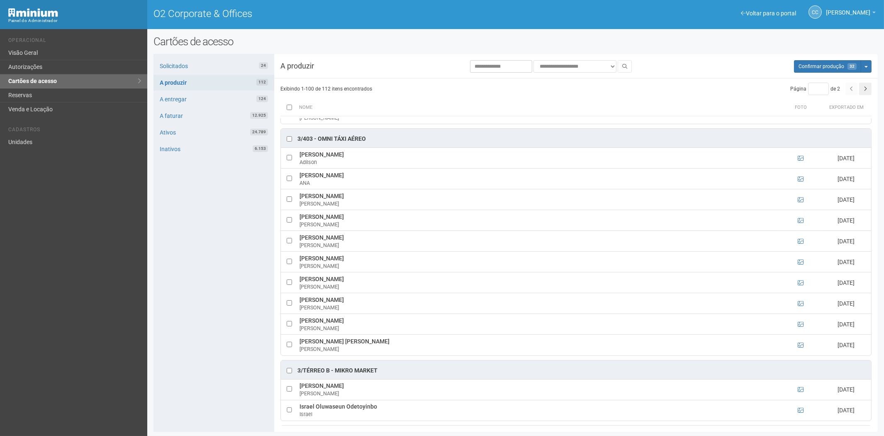
click at [213, 251] on div "Solicitados 24 A produzir 112 A entregar 124 A faturar 12.925 Ativos 24.789 Ina…" at bounding box center [213, 243] width 121 height 378
drag, startPoint x: 299, startPoint y: 346, endPoint x: 373, endPoint y: 348, distance: 73.9
click at [373, 348] on td "[PERSON_NAME] [PERSON_NAME]" at bounding box center [538, 344] width 482 height 21
click at [218, 322] on div "Solicitados 24 A produzir 112 A entregar 124 A faturar 12.925 Ativos 24.789 Ina…" at bounding box center [213, 243] width 121 height 378
drag, startPoint x: 299, startPoint y: 264, endPoint x: 372, endPoint y: 264, distance: 72.6
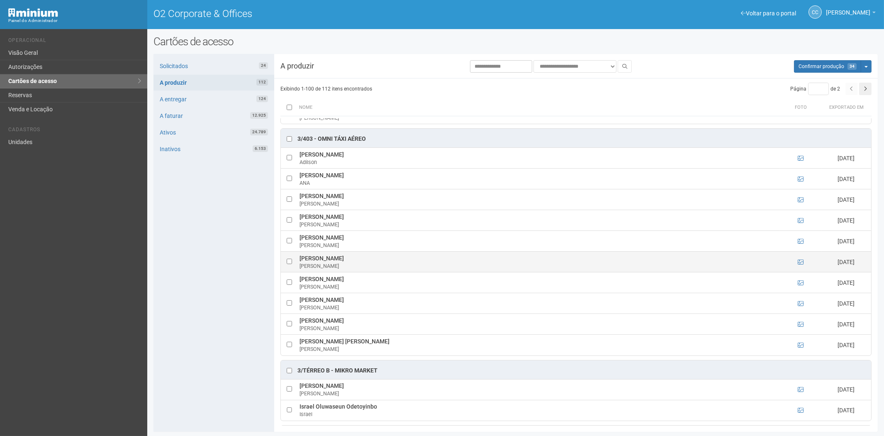
click at [380, 267] on td "[PERSON_NAME]" at bounding box center [538, 261] width 482 height 21
drag, startPoint x: 209, startPoint y: 275, endPoint x: 302, endPoint y: 271, distance: 93.0
click at [209, 275] on div "Solicitados 24 A produzir 112 A entregar 124 A faturar 12.925 Ativos 24.789 Ina…" at bounding box center [213, 243] width 121 height 378
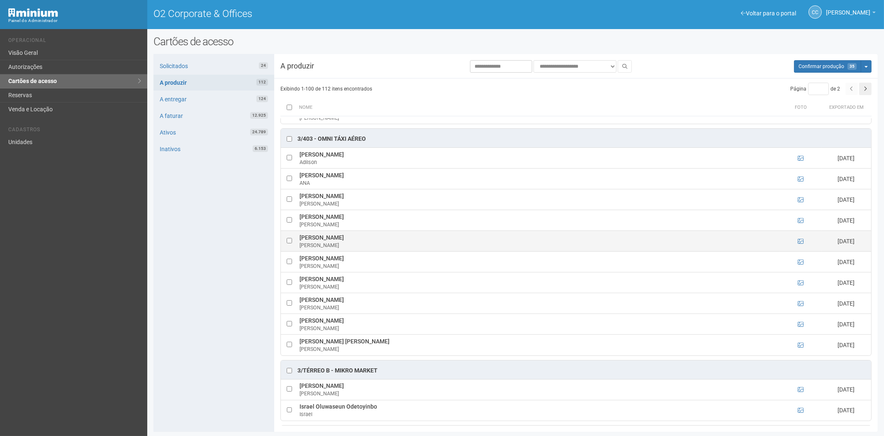
drag, startPoint x: 300, startPoint y: 242, endPoint x: 386, endPoint y: 246, distance: 86.4
click at [386, 246] on td "[PERSON_NAME]" at bounding box center [538, 241] width 482 height 21
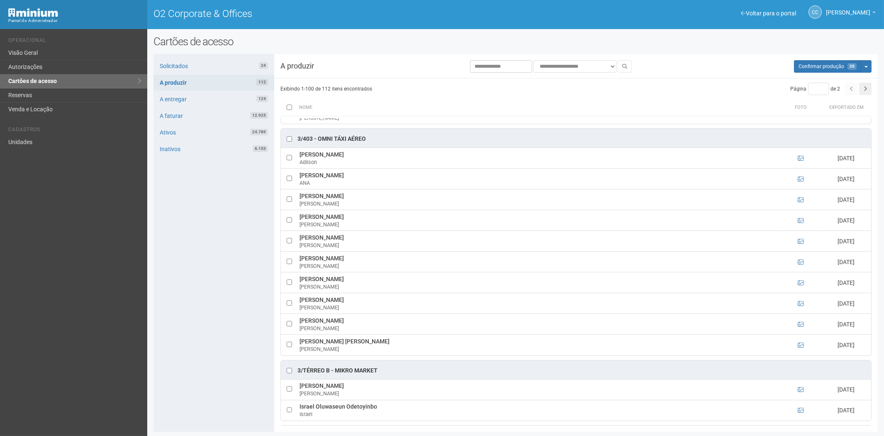
click at [219, 264] on div "Solicitados 24 A produzir 112 A entregar 124 A faturar 12.925 Ativos 24.789 Ina…" at bounding box center [213, 243] width 121 height 378
click at [795, 311] on td at bounding box center [800, 303] width 41 height 21
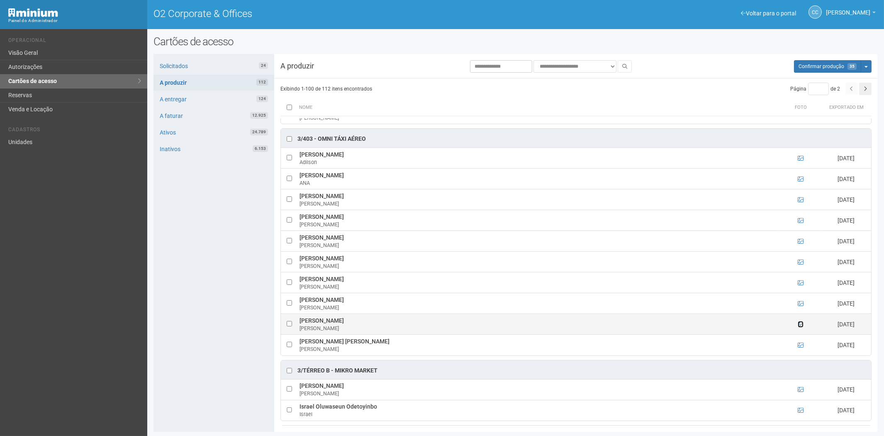
click at [799, 327] on icon at bounding box center [801, 324] width 6 height 6
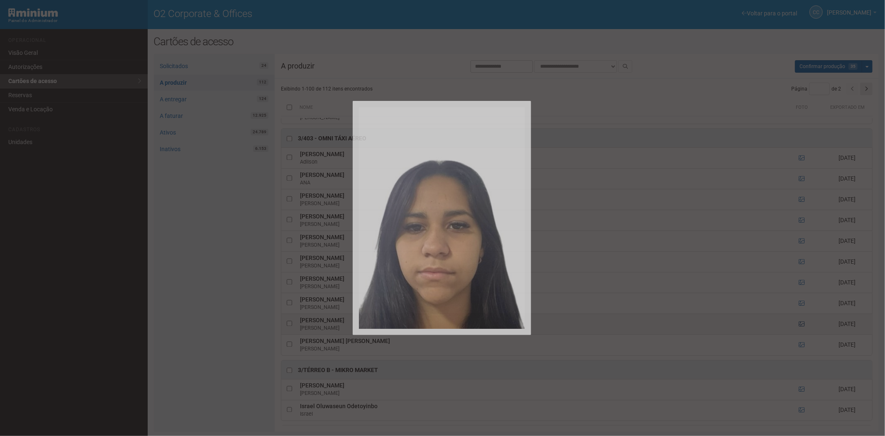
click at [799, 330] on div at bounding box center [442, 218] width 885 height 436
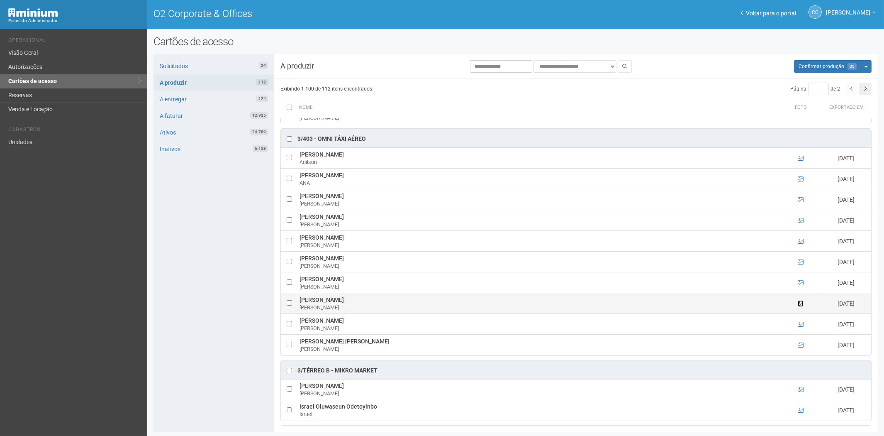
click at [799, 306] on icon at bounding box center [801, 303] width 6 height 6
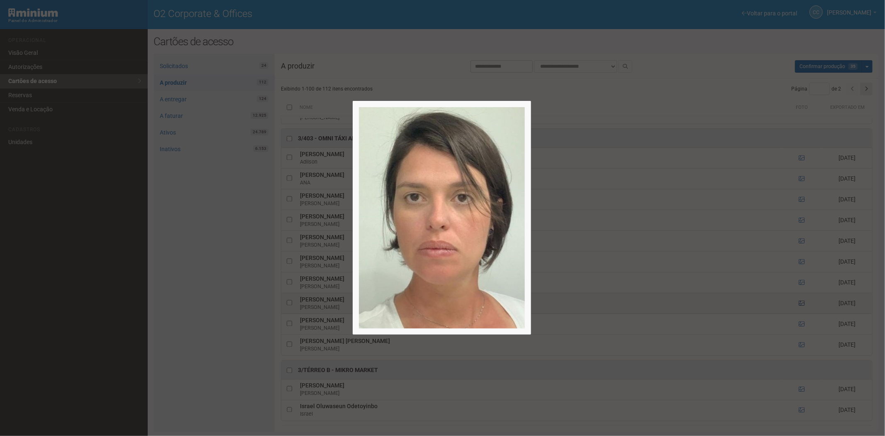
click at [799, 308] on div at bounding box center [442, 218] width 885 height 436
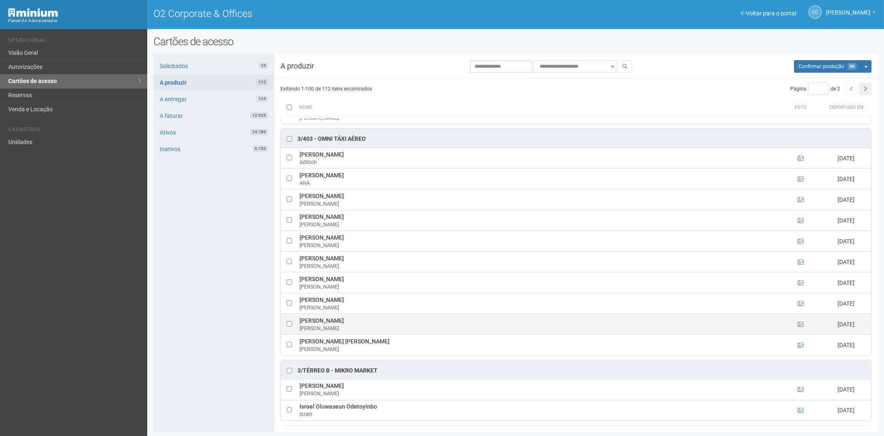
drag, startPoint x: 300, startPoint y: 325, endPoint x: 384, endPoint y: 328, distance: 83.8
click at [384, 328] on td "[PERSON_NAME]" at bounding box center [538, 324] width 482 height 21
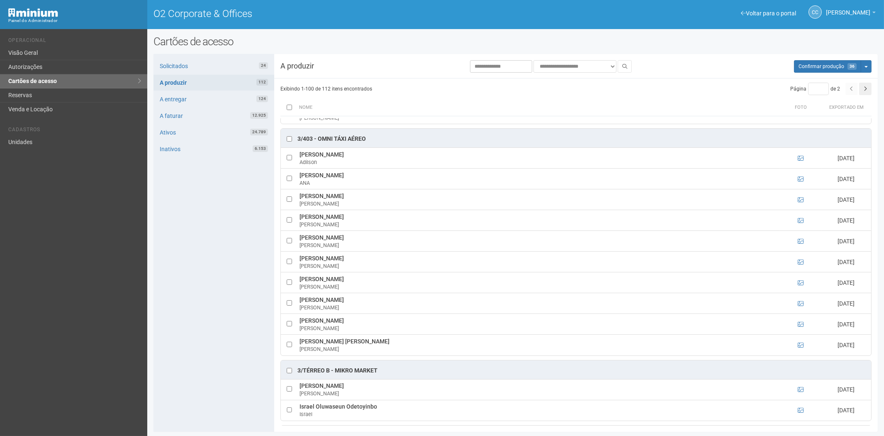
click at [161, 300] on div "Solicitados 24 A produzir 112 A entregar 124 A faturar 12.925 Ativos 24.789 Ina…" at bounding box center [213, 243] width 121 height 378
click at [814, 63] on span "Confirmar produção" at bounding box center [822, 66] width 46 height 6
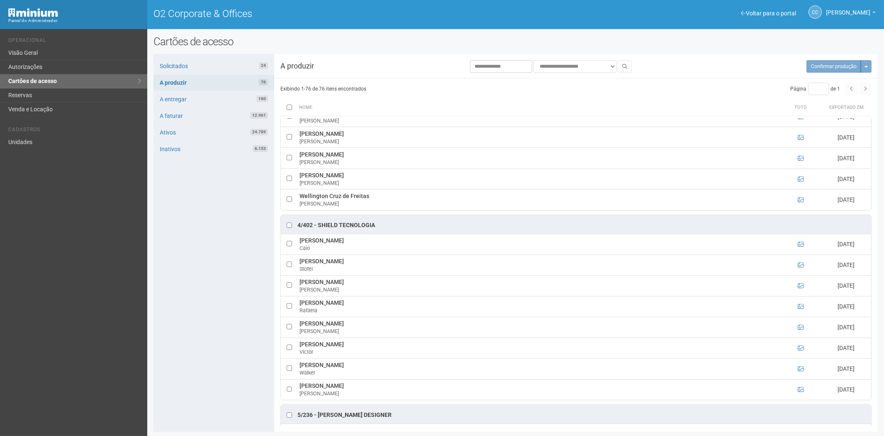
click at [192, 56] on div "**********" at bounding box center [515, 235] width 737 height 400
drag, startPoint x: 192, startPoint y: 57, endPoint x: 189, endPoint y: 66, distance: 9.9
click at [191, 61] on div "Solicitados 24 A produzir 76 A entregar 160 A faturar 12.961 Ativos 24.789 Inat…" at bounding box center [213, 243] width 121 height 378
drag, startPoint x: 189, startPoint y: 68, endPoint x: 313, endPoint y: 52, distance: 125.4
click at [189, 67] on link "Solicitados 24" at bounding box center [213, 66] width 121 height 16
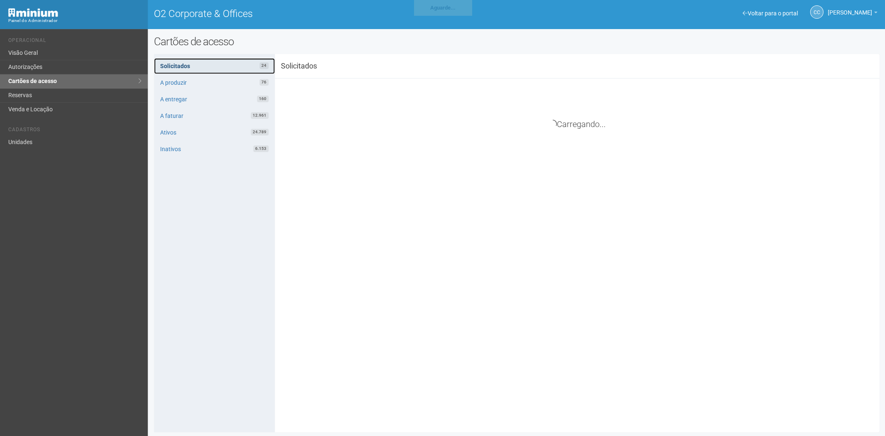
scroll to position [215, 0]
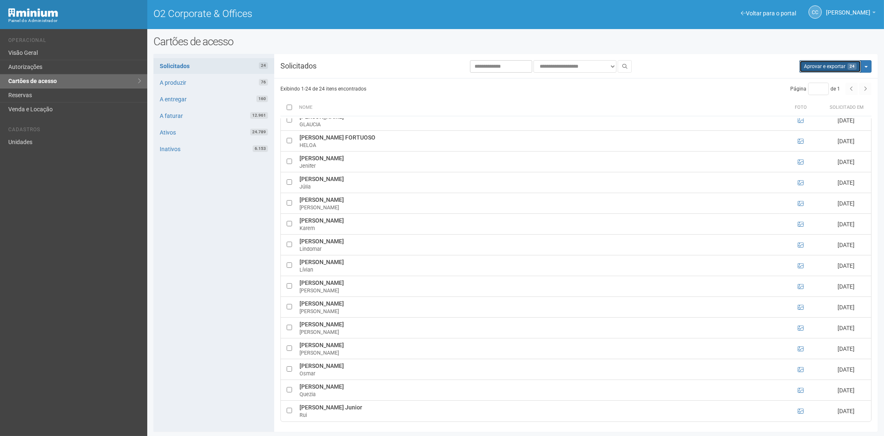
click at [829, 69] on button "Aprovar e exportar 24" at bounding box center [830, 66] width 62 height 12
